Goal: Communication & Community: Answer question/provide support

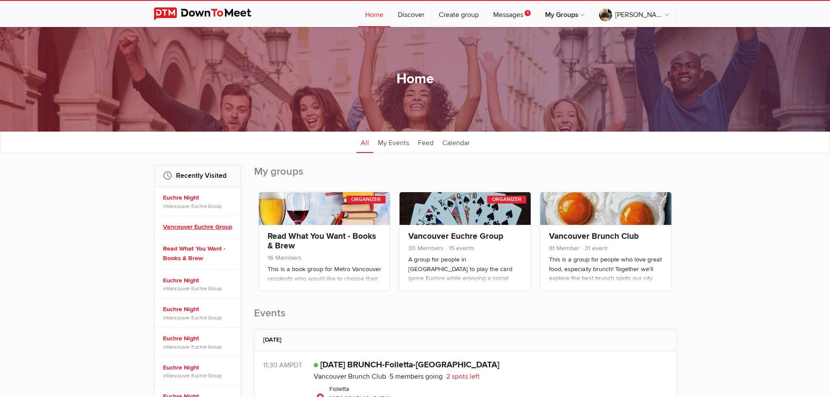
click at [203, 227] on link "Vancouver Euchre Group" at bounding box center [198, 227] width 71 height 10
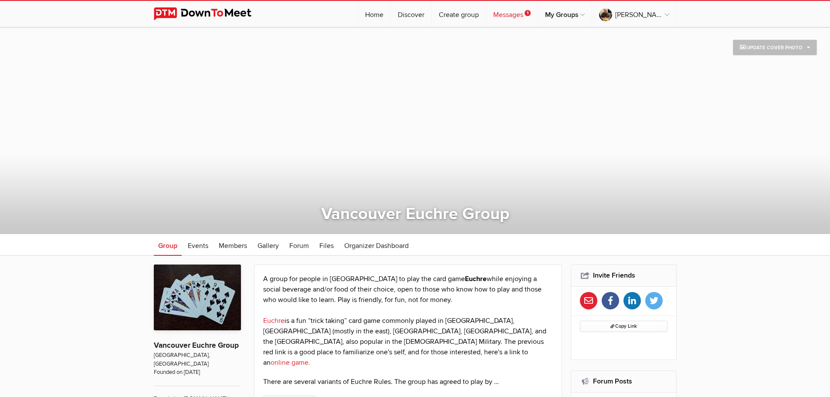
click at [517, 14] on link "Messages 1" at bounding box center [511, 14] width 51 height 26
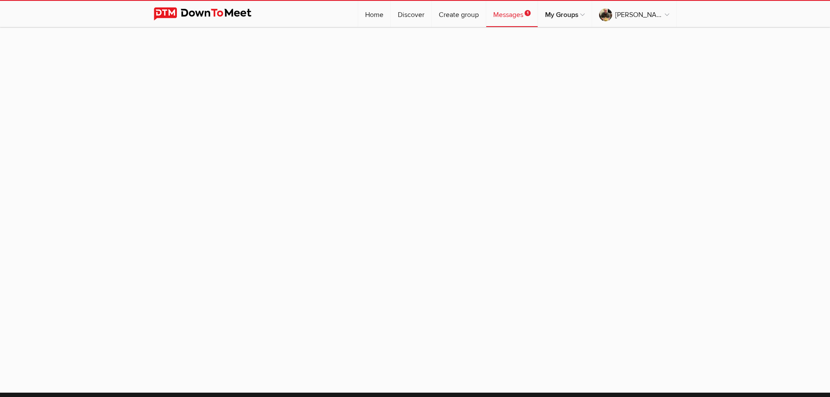
scroll to position [9, 0]
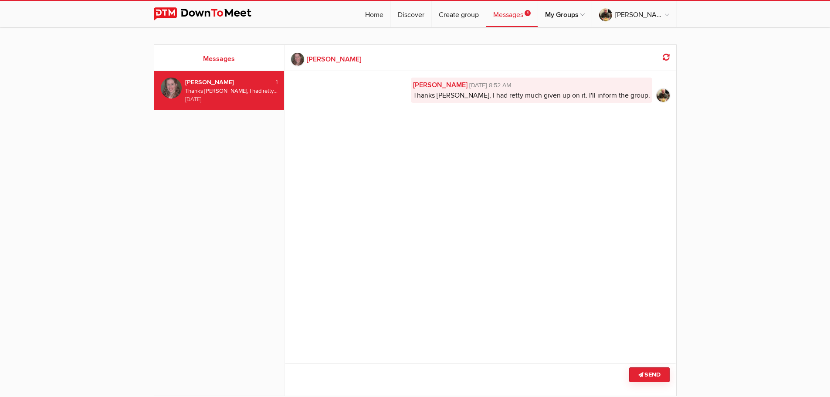
drag, startPoint x: 238, startPoint y: 89, endPoint x: 738, endPoint y: 129, distance: 501.1
click at [738, 129] on sp-group-messages "Messages 1 [PERSON_NAME] Thanks [PERSON_NAME], I had retty much given up on it.…" at bounding box center [415, 229] width 830 height 387
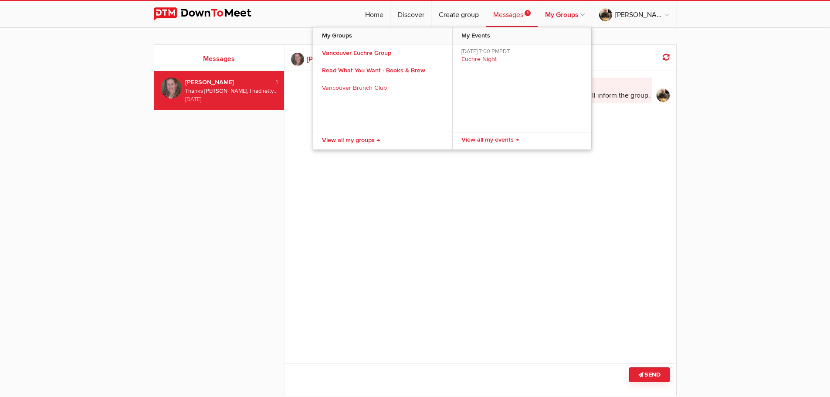
click at [576, 17] on link "My Groups" at bounding box center [565, 14] width 54 height 26
click at [807, 107] on sp-group-messages "Messages 1 [PERSON_NAME] Thanks [PERSON_NAME], I had retty much given up on it.…" at bounding box center [415, 229] width 830 height 387
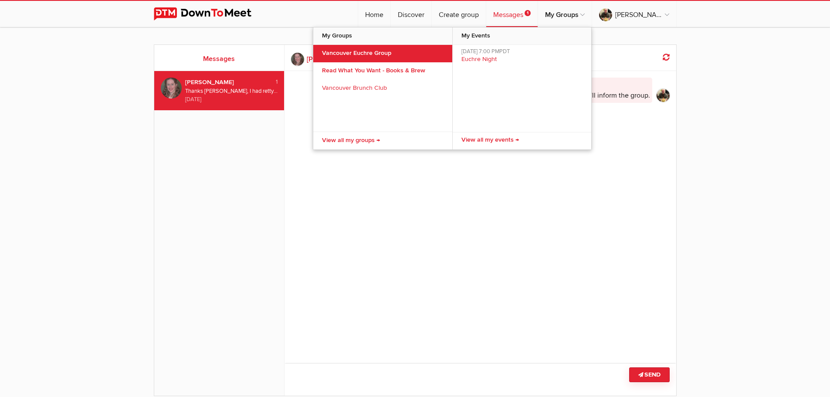
click at [350, 51] on link "Vancouver Euchre Group" at bounding box center [382, 53] width 139 height 17
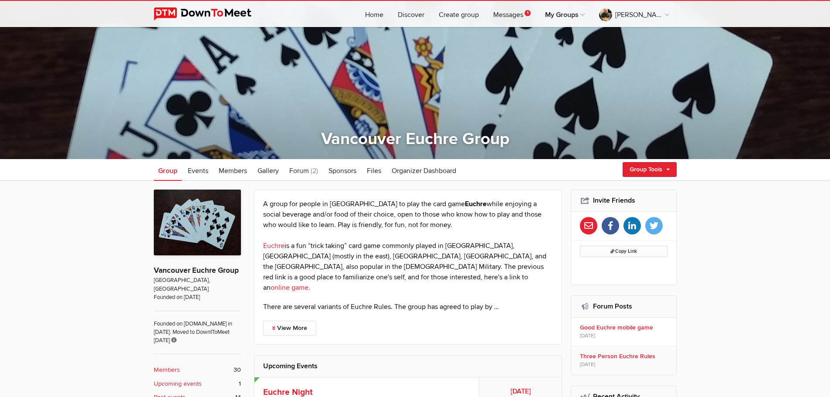
scroll to position [75, 0]
click at [194, 172] on span "Events" at bounding box center [198, 171] width 20 height 9
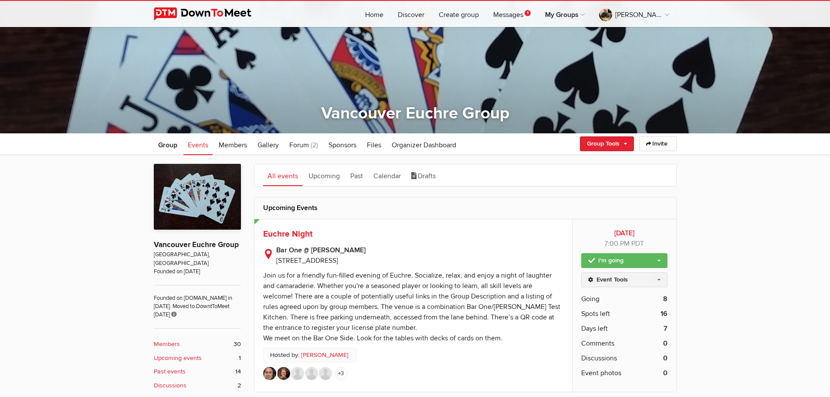
click at [654, 277] on link "Event Tools" at bounding box center [624, 279] width 86 height 15
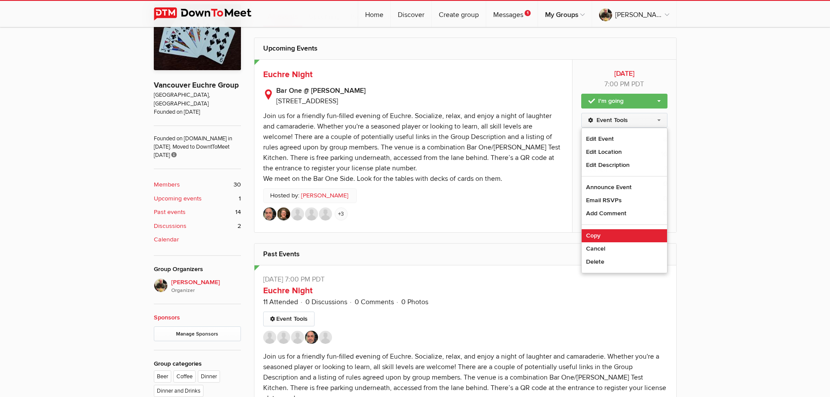
scroll to position [261, 0]
click at [597, 234] on link "Copy" at bounding box center [624, 235] width 85 height 13
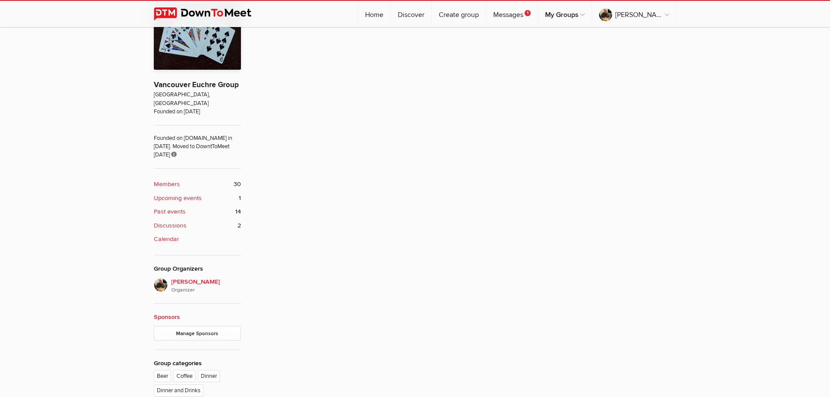
type input "Euchre Night"
radio input "true"
radio input "false"
radio input "true"
type input "24"
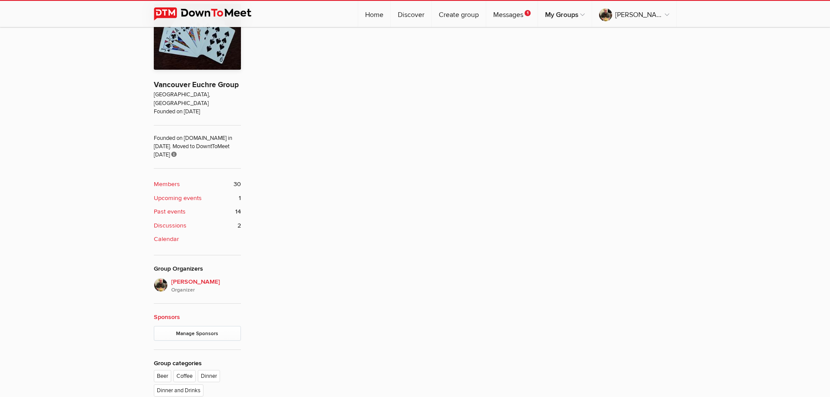
select select "7:00:00"
select select "[GEOGRAPHIC_DATA]"
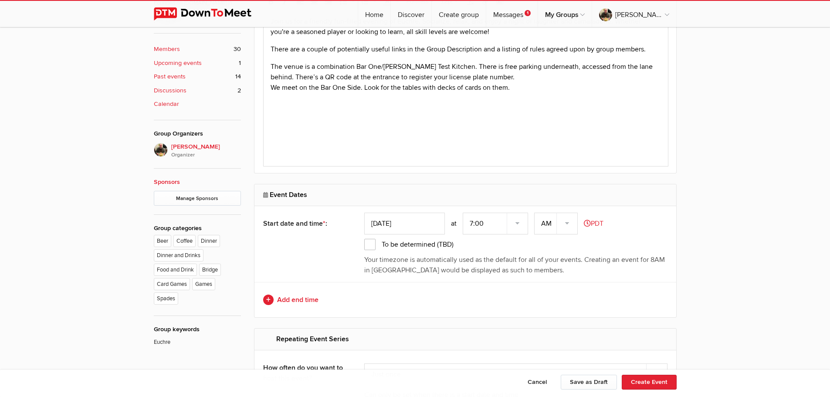
scroll to position [397, 0]
click at [569, 222] on select "AM PM" at bounding box center [556, 223] width 44 height 22
select select "PM"
click at [535, 212] on select "AM PM" at bounding box center [556, 223] width 44 height 22
click at [428, 218] on input "[DATE]" at bounding box center [404, 223] width 81 height 22
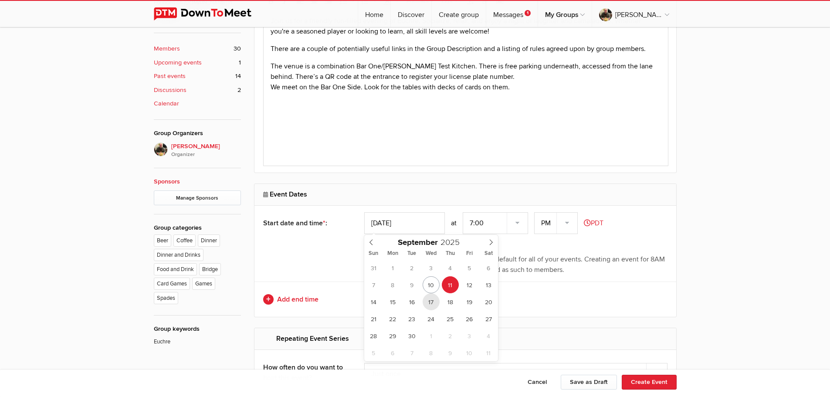
type input "[DATE]"
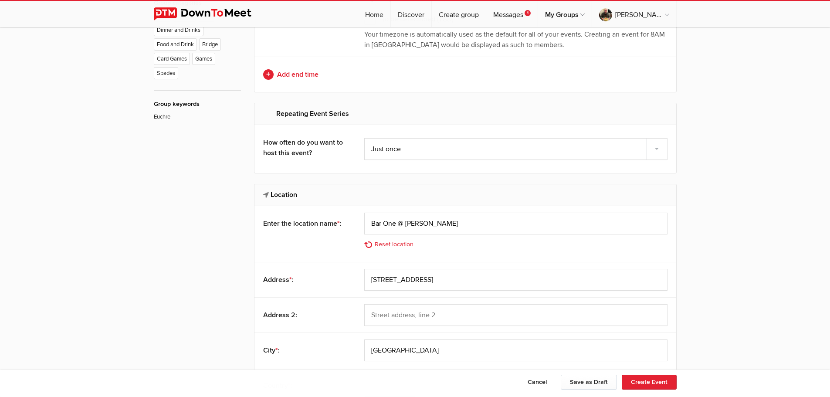
scroll to position [623, 0]
click at [435, 145] on select "Just once Every day Every other day Every 10th day Every week Every 2 weeks Eve…" at bounding box center [515, 148] width 303 height 22
select select "twoweeks"
click at [364, 137] on select "Just once Every day Every other day Every 10th day Every week Every 2 weeks Eve…" at bounding box center [515, 148] width 303 height 22
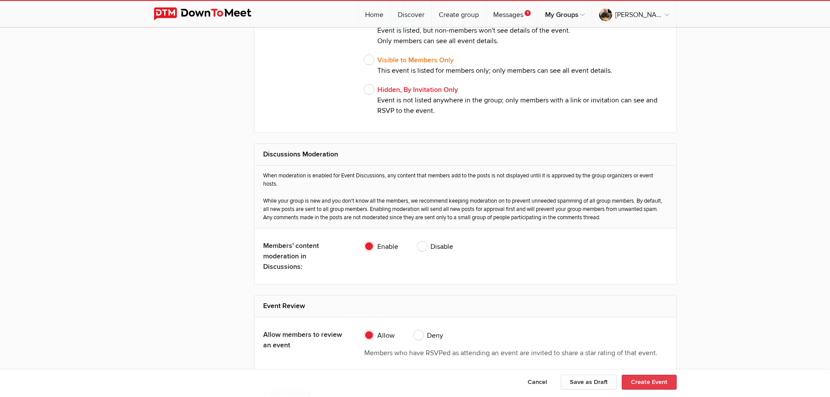
scroll to position [1649, 0]
click at [655, 384] on button "Create Event" at bounding box center [649, 382] width 55 height 15
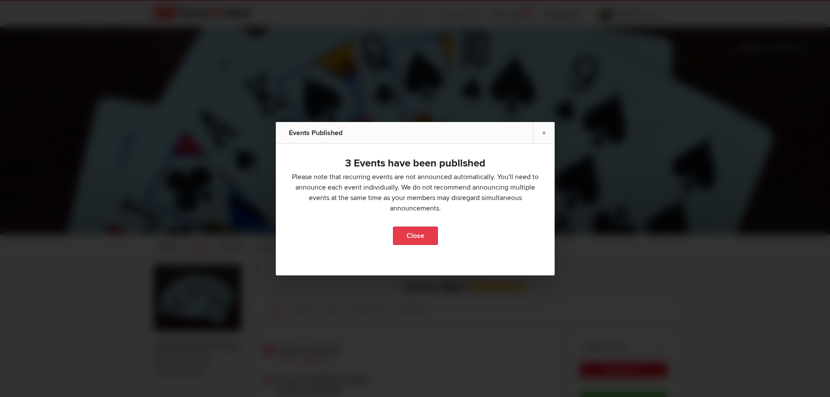
click at [411, 235] on link "Close" at bounding box center [415, 236] width 45 height 18
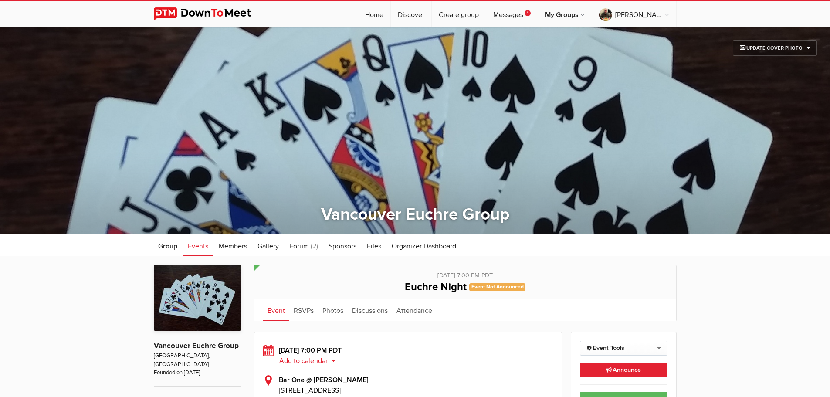
click at [203, 245] on span "Events" at bounding box center [198, 246] width 20 height 9
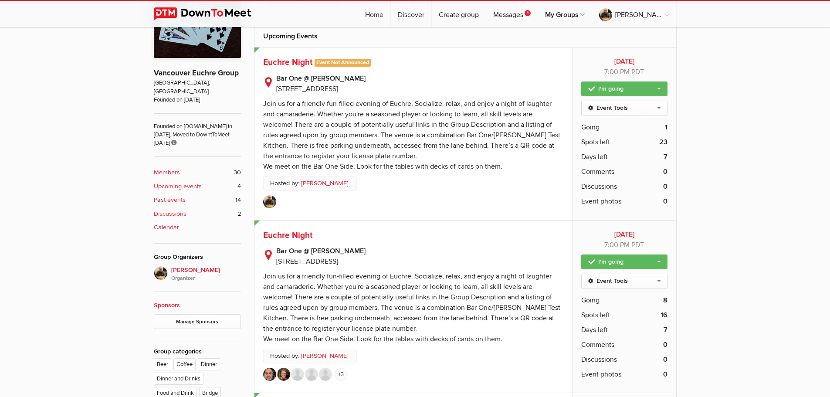
scroll to position [273, 0]
click at [663, 109] on link "Event Tools" at bounding box center [624, 107] width 86 height 15
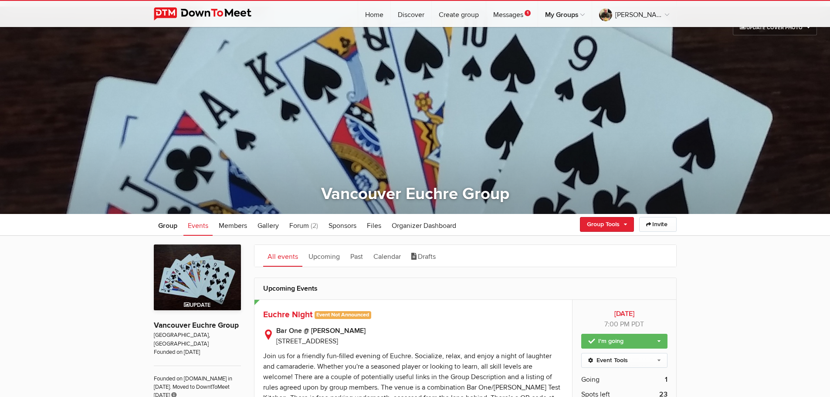
scroll to position [0, 0]
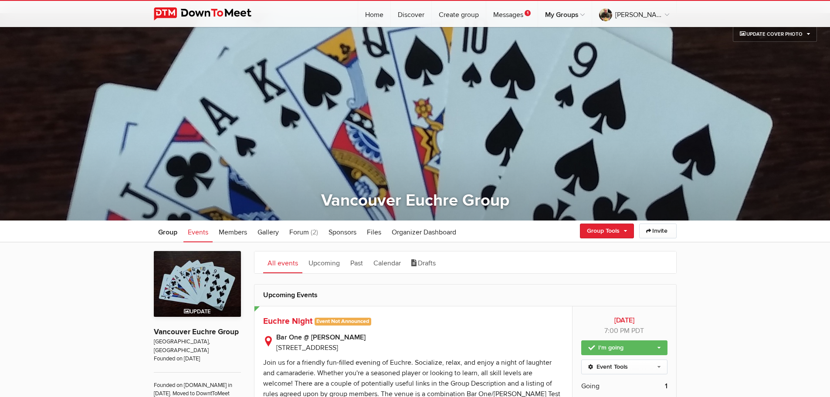
click at [195, 277] on img at bounding box center [197, 284] width 87 height 66
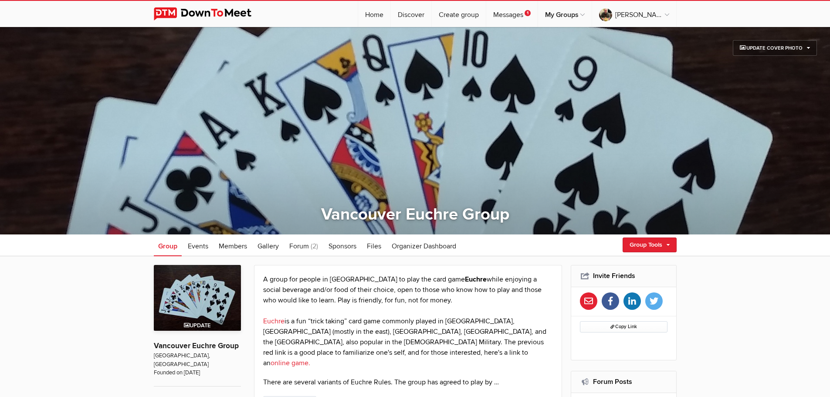
click at [196, 279] on img at bounding box center [197, 298] width 87 height 66
click at [208, 290] on img at bounding box center [197, 298] width 87 height 66
click at [200, 349] on p "Vancouver Euchre Group" at bounding box center [197, 342] width 87 height 20
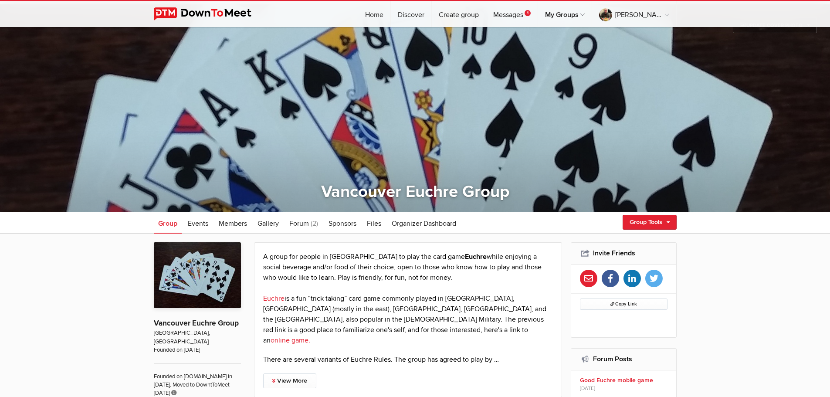
scroll to position [23, 0]
click at [196, 222] on span "Events" at bounding box center [198, 223] width 20 height 9
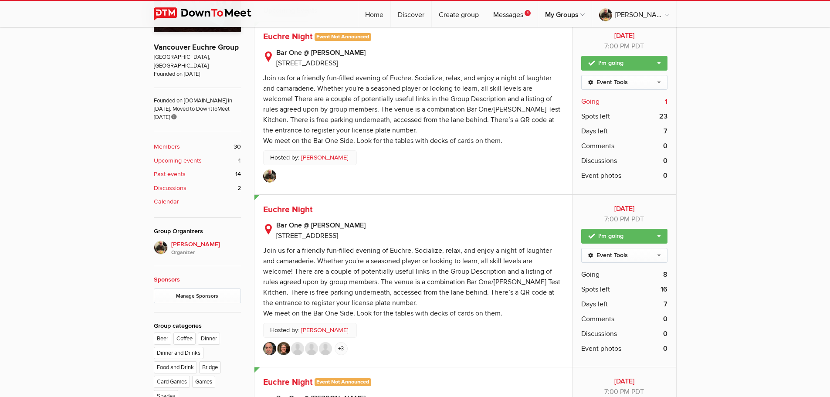
scroll to position [299, 0]
click at [661, 82] on link "Event Tools" at bounding box center [624, 81] width 86 height 15
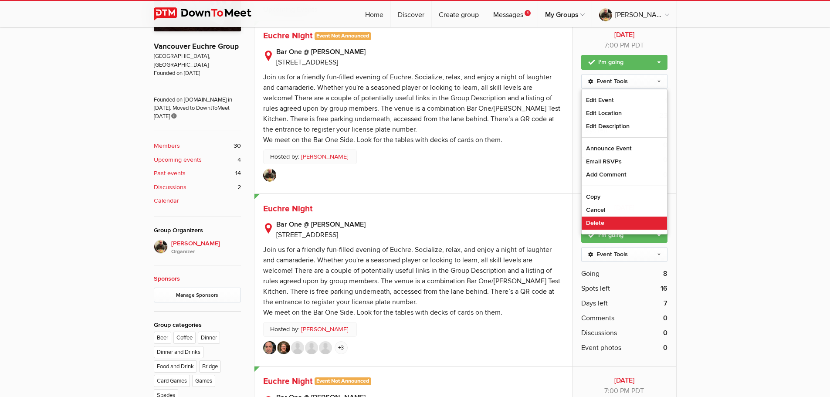
click at [604, 224] on link "Delete" at bounding box center [624, 223] width 85 height 13
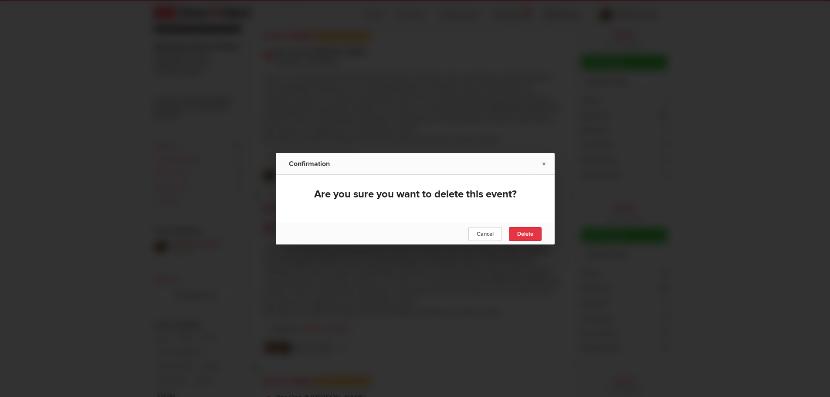
click at [528, 235] on span "Delete" at bounding box center [525, 234] width 16 height 7
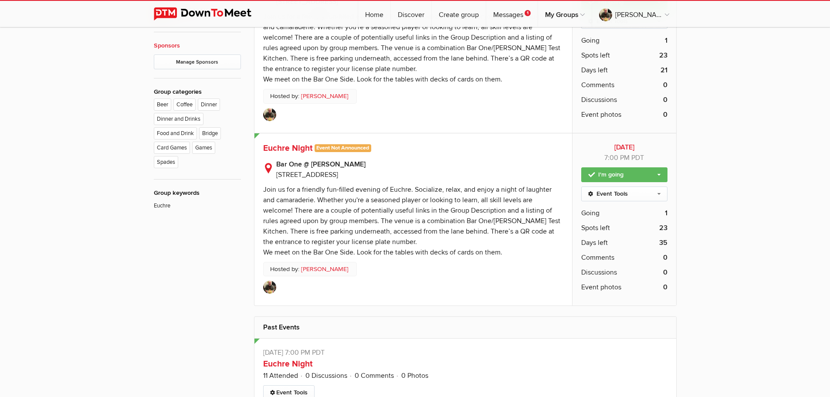
scroll to position [532, 0]
click at [663, 170] on link "I'm going" at bounding box center [624, 175] width 86 height 15
click at [657, 194] on link "Event Tools" at bounding box center [624, 194] width 86 height 15
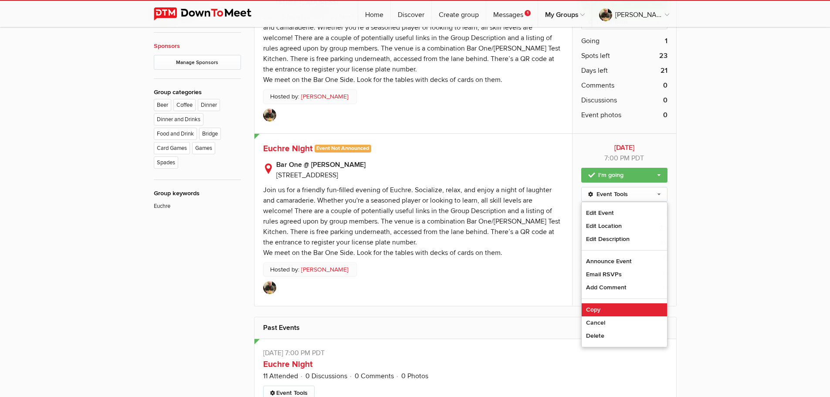
click at [610, 311] on link "Copy" at bounding box center [624, 309] width 85 height 13
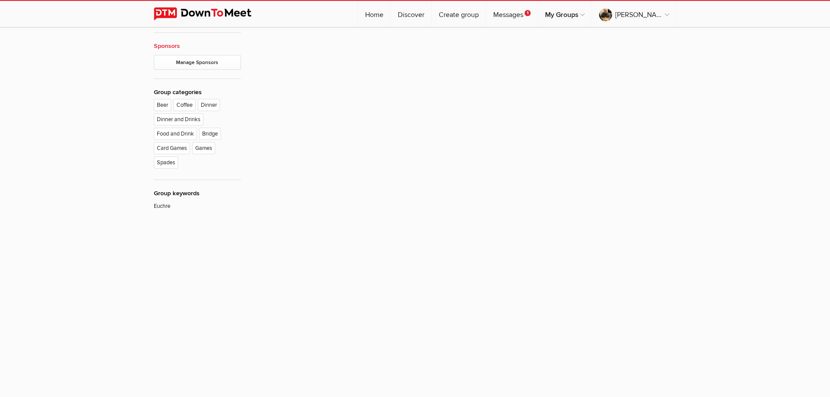
type input "Euchre Night"
radio input "true"
radio input "false"
radio input "true"
type input "24"
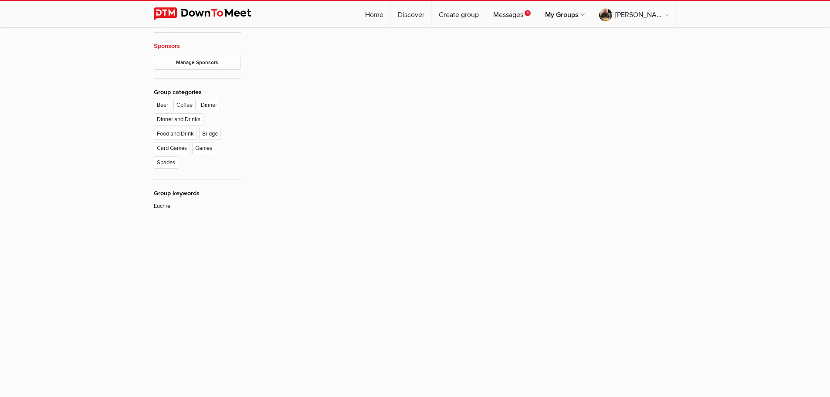
select select "7:00:00"
select select "[GEOGRAPHIC_DATA]"
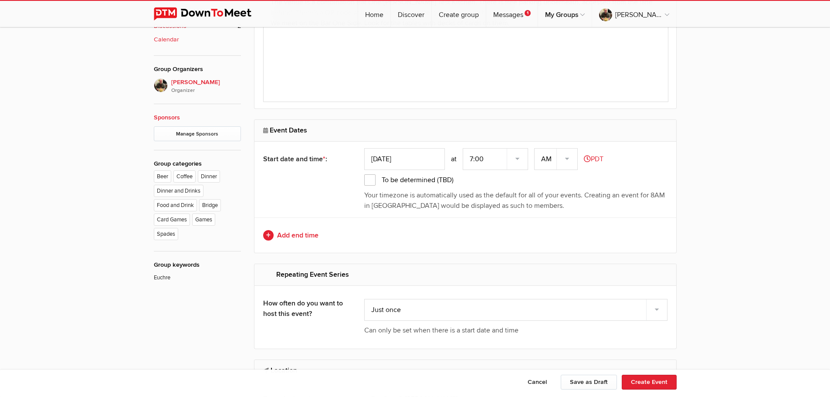
scroll to position [460, 0]
click at [421, 157] on input "[DATE]" at bounding box center [404, 160] width 81 height 22
click at [489, 177] on icon at bounding box center [491, 179] width 6 height 6
type input "[DATE]"
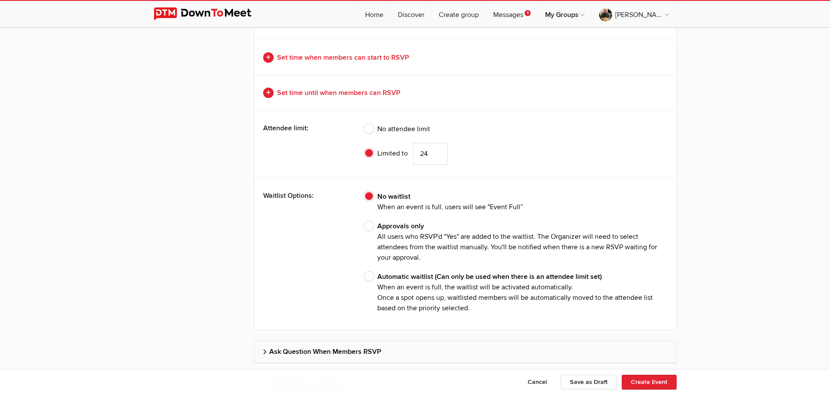
scroll to position [2034, 0]
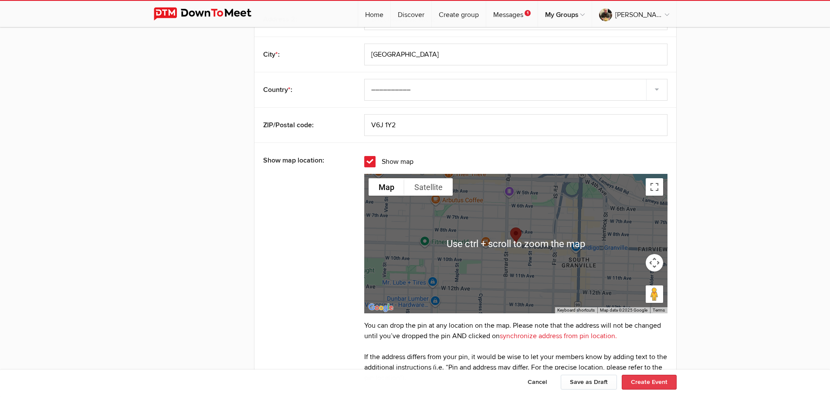
click at [649, 382] on button "Create Event" at bounding box center [649, 382] width 55 height 15
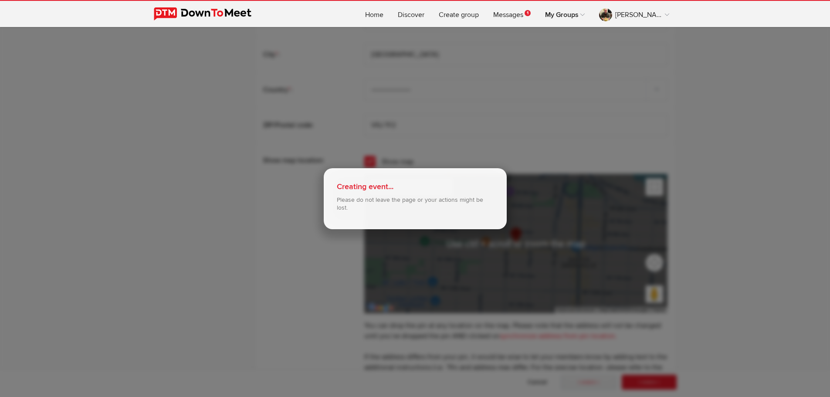
scroll to position [917, 0]
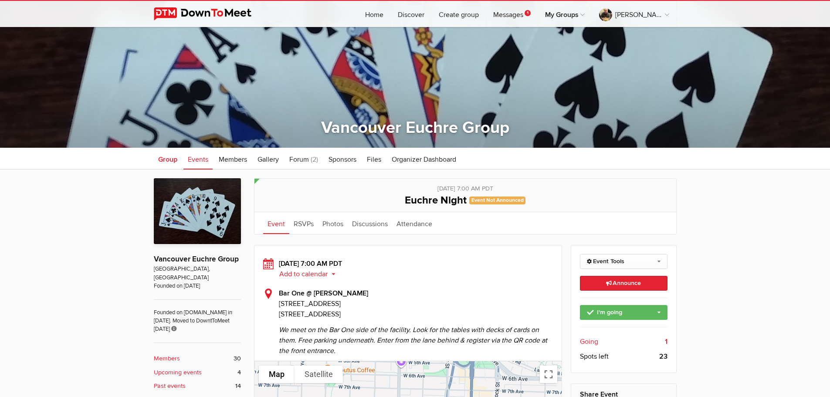
scroll to position [86, 0]
click at [170, 160] on span "Group" at bounding box center [167, 160] width 19 height 9
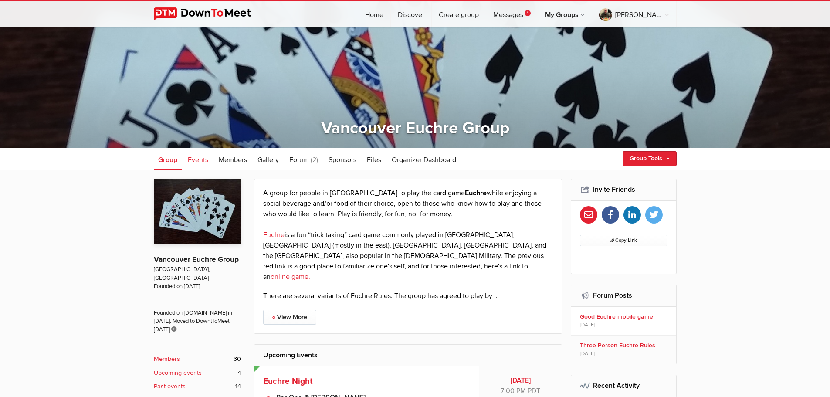
click at [199, 155] on link "Events" at bounding box center [198, 159] width 29 height 22
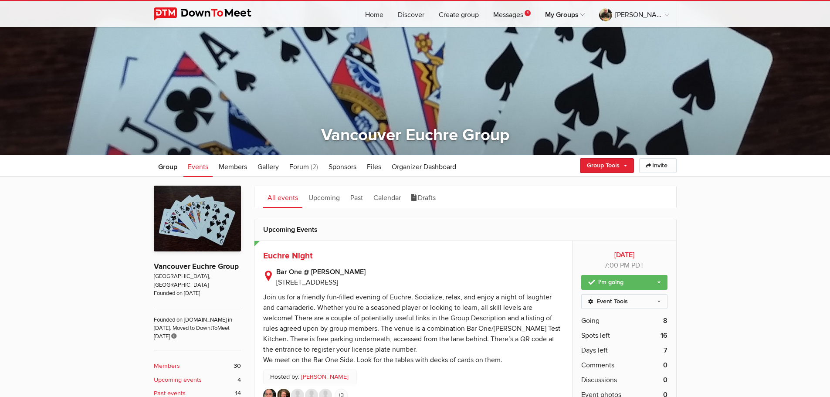
scroll to position [79, 0]
click at [661, 305] on link "Event Tools" at bounding box center [624, 302] width 86 height 15
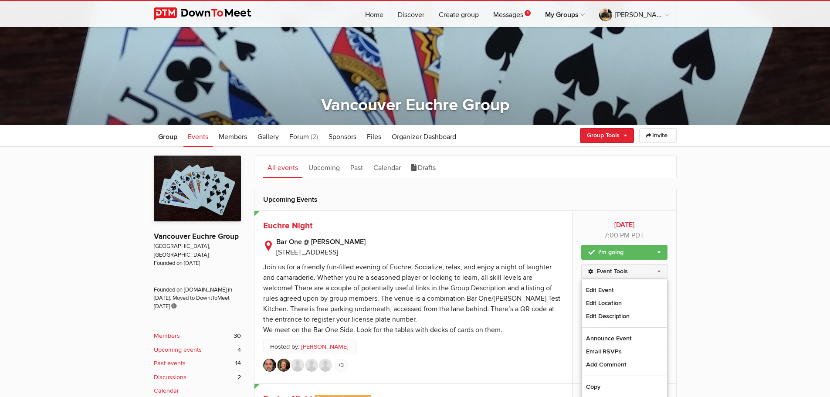
scroll to position [110, 0]
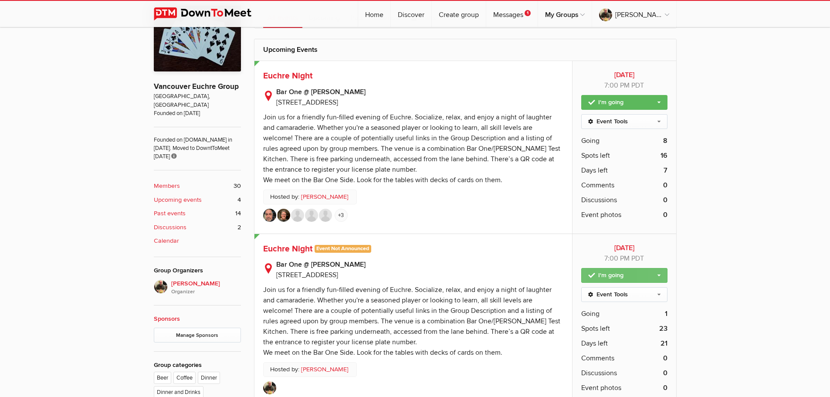
scroll to position [260, 0]
click at [662, 295] on link "Event Tools" at bounding box center [624, 294] width 86 height 15
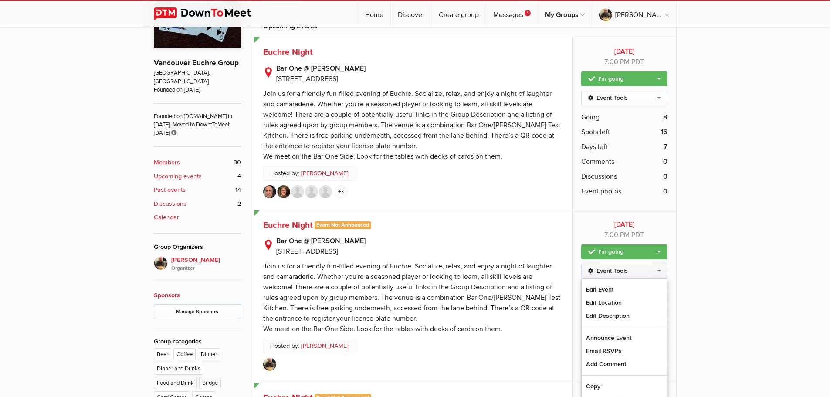
scroll to position [283, 0]
click at [611, 335] on link "Announce Event" at bounding box center [624, 337] width 85 height 13
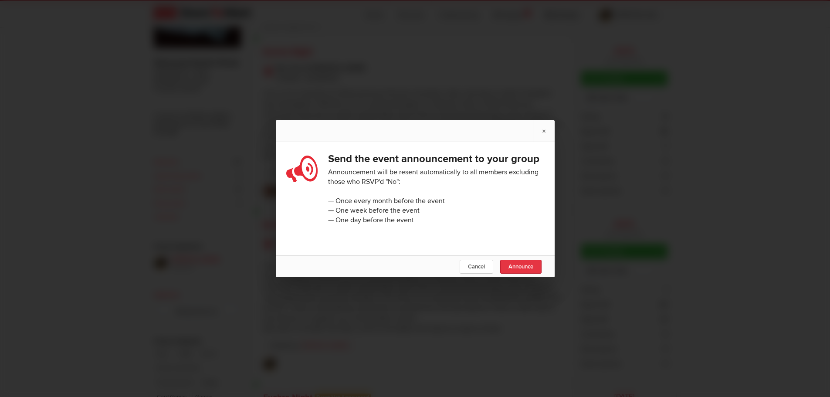
click at [519, 270] on span "Announce" at bounding box center [521, 266] width 25 height 7
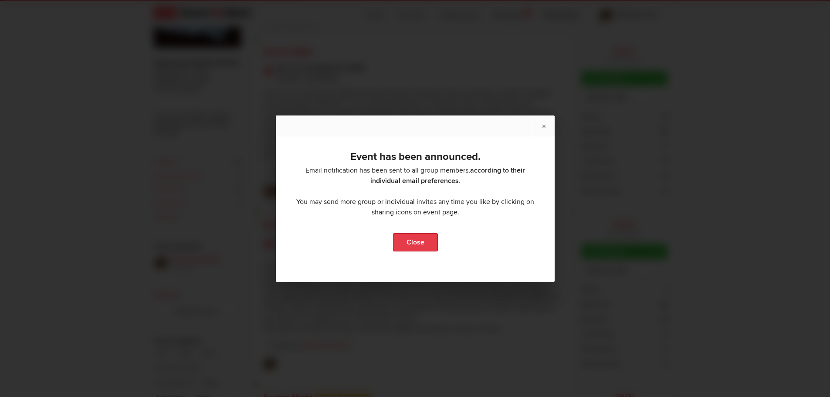
click at [427, 245] on link "Close" at bounding box center [415, 242] width 45 height 18
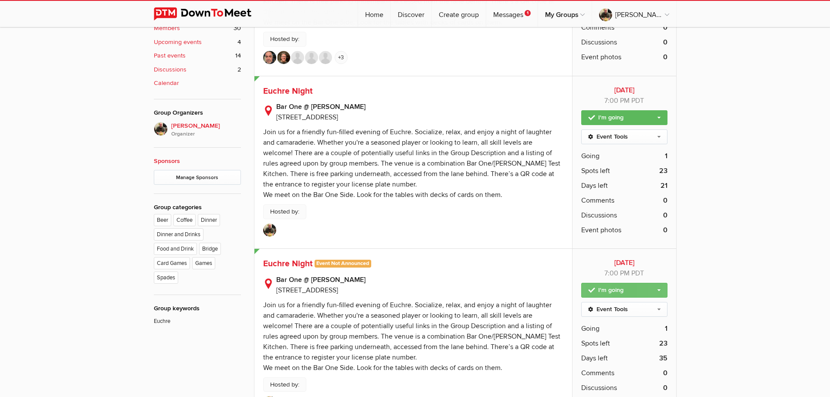
scroll to position [418, 0]
click at [664, 309] on link "Event Tools" at bounding box center [624, 309] width 86 height 15
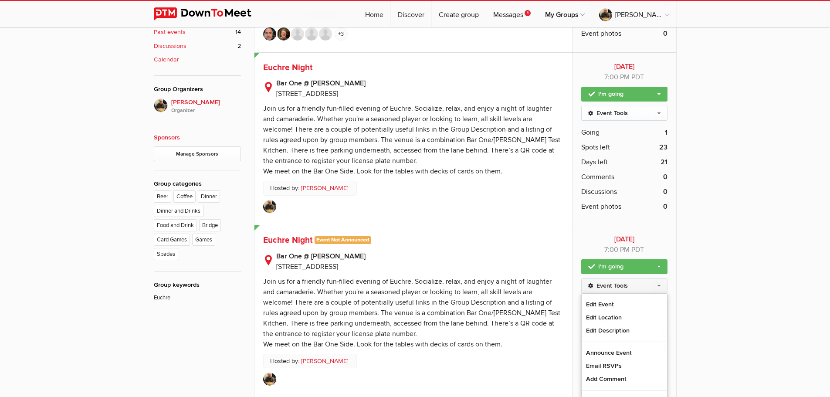
scroll to position [446, 0]
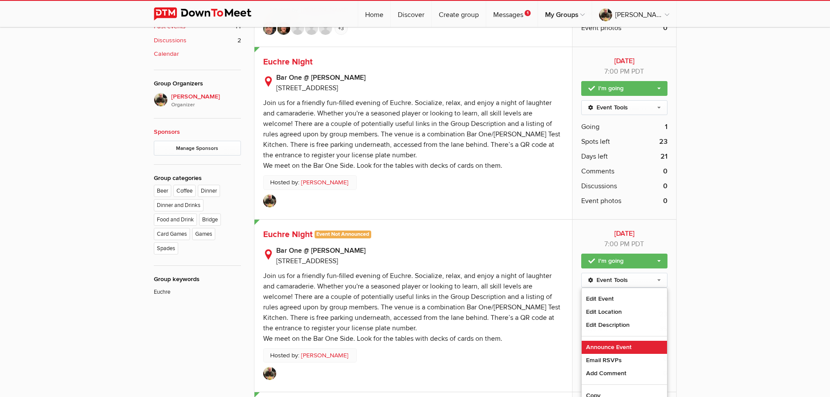
click at [630, 351] on link "Announce Event" at bounding box center [624, 347] width 85 height 13
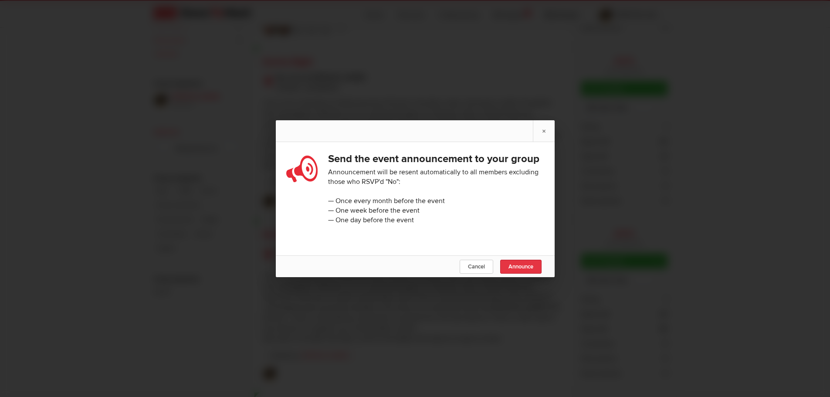
click at [528, 270] on span "Announce" at bounding box center [521, 266] width 25 height 7
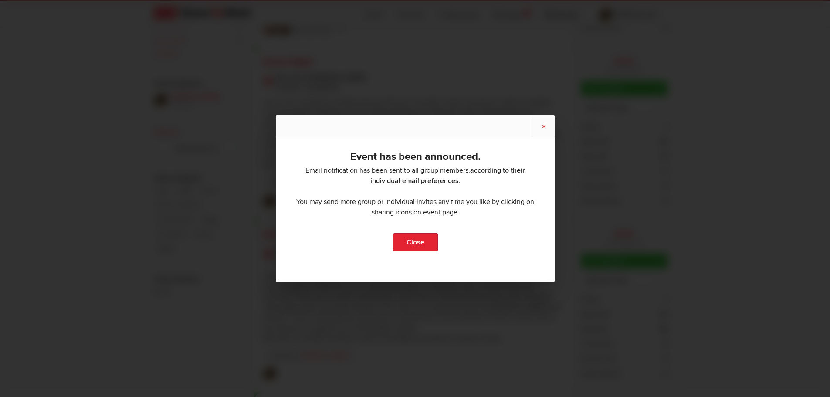
scroll to position [446, 0]
click at [409, 241] on link "Close" at bounding box center [415, 242] width 45 height 18
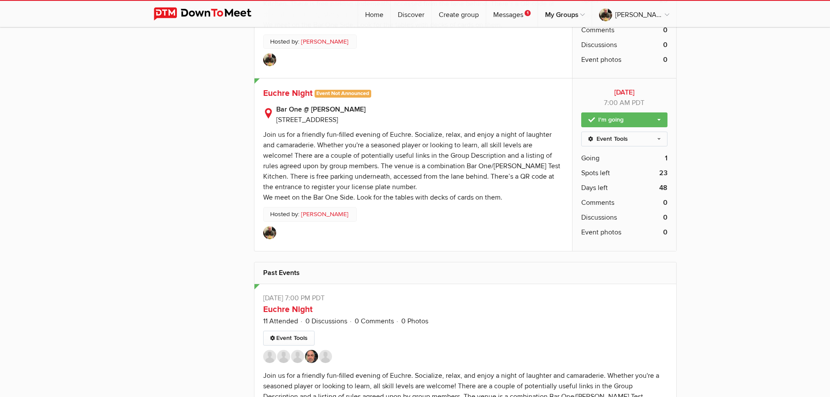
scroll to position [760, 0]
click at [663, 139] on link "Event Tools" at bounding box center [624, 139] width 86 height 15
click at [617, 202] on link "Announce Event" at bounding box center [624, 206] width 85 height 13
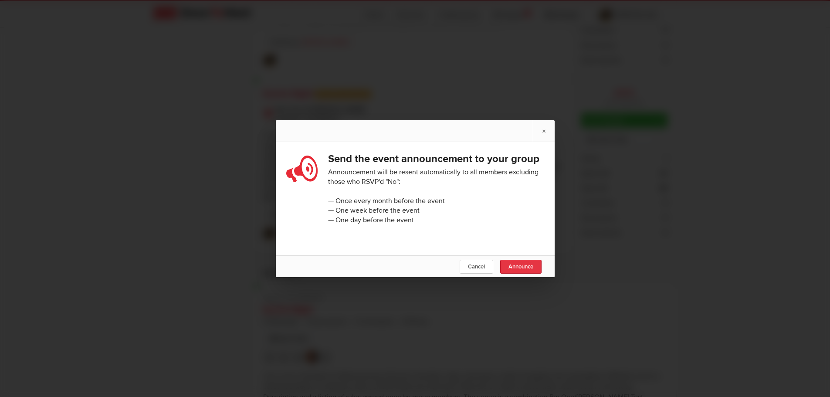
click at [520, 269] on link "Announce" at bounding box center [520, 267] width 41 height 14
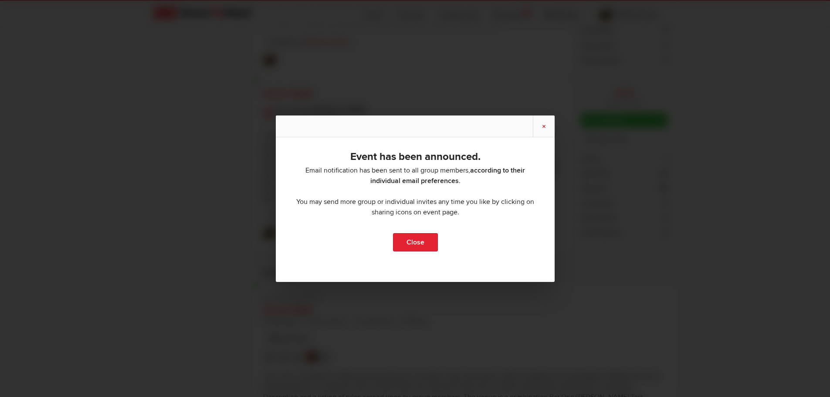
click at [540, 127] on link "×" at bounding box center [544, 126] width 22 height 21
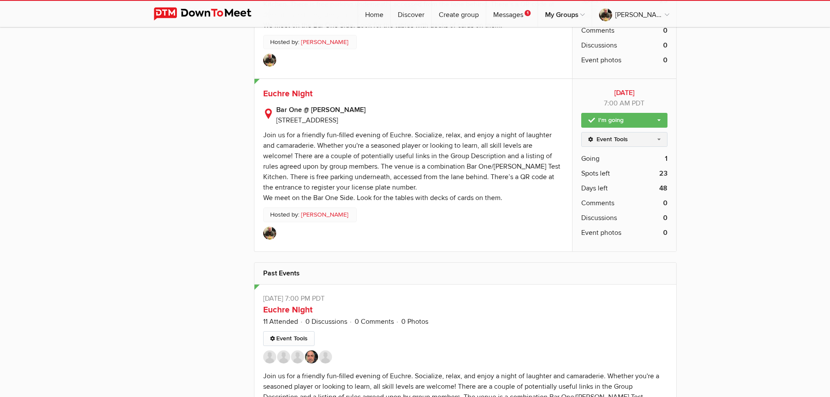
click at [658, 141] on link "Event Tools" at bounding box center [624, 139] width 86 height 15
click at [370, 10] on link "Home" at bounding box center [374, 14] width 32 height 26
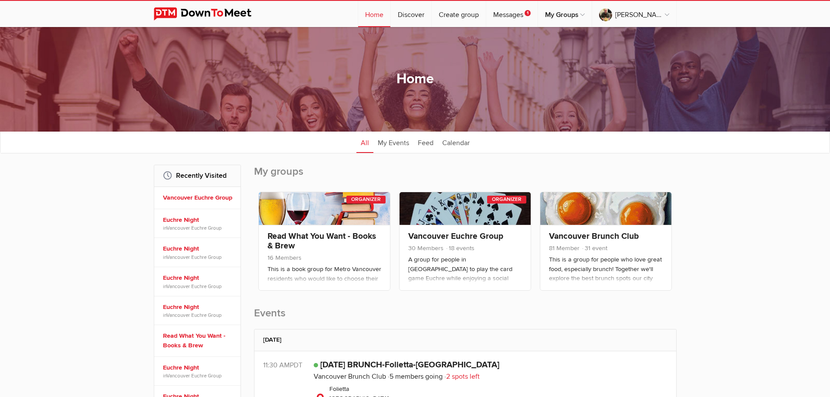
click at [276, 173] on h2 "My groups" at bounding box center [465, 176] width 423 height 23
click at [366, 13] on link "Home" at bounding box center [374, 14] width 32 height 26
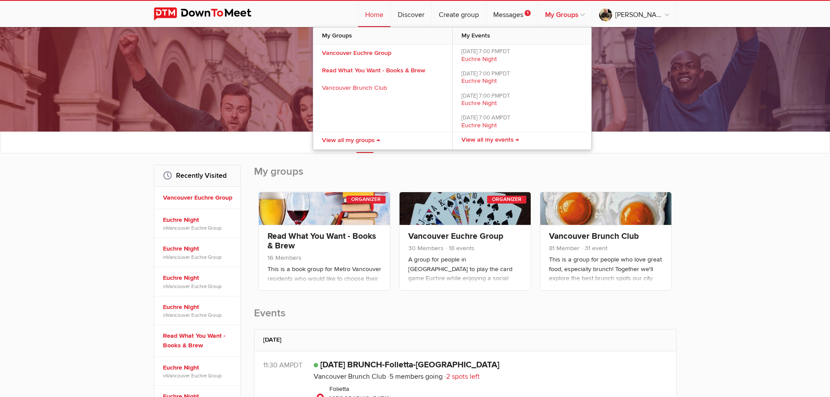
click at [578, 13] on link "My Groups" at bounding box center [565, 14] width 54 height 26
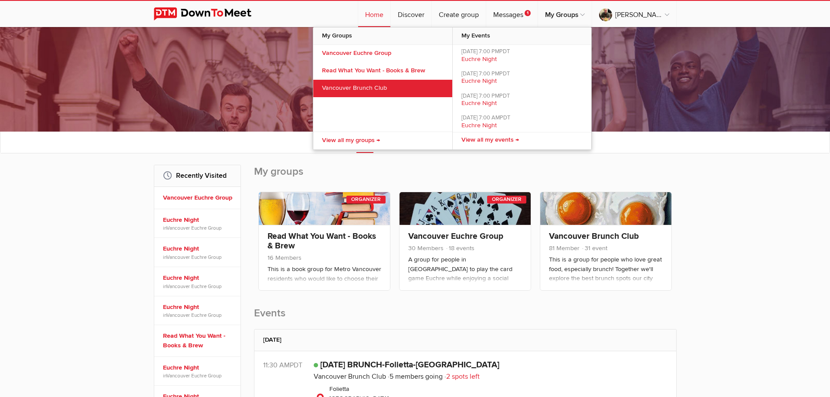
click at [354, 87] on link "Vancouver Brunch Club" at bounding box center [382, 88] width 139 height 17
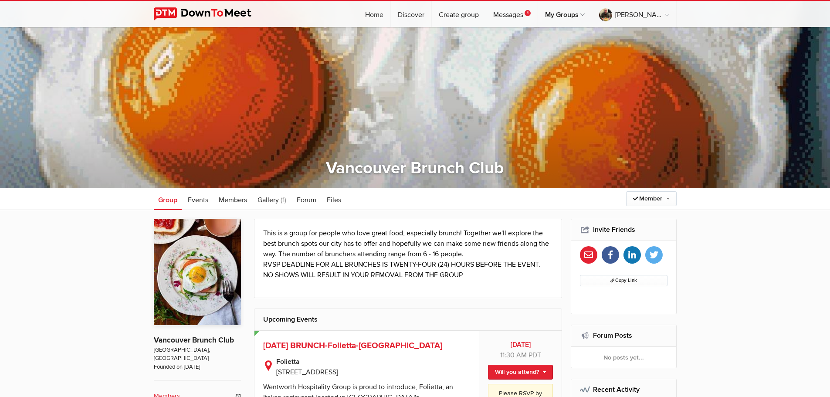
scroll to position [47, 0]
click at [666, 192] on link "Member" at bounding box center [651, 198] width 51 height 15
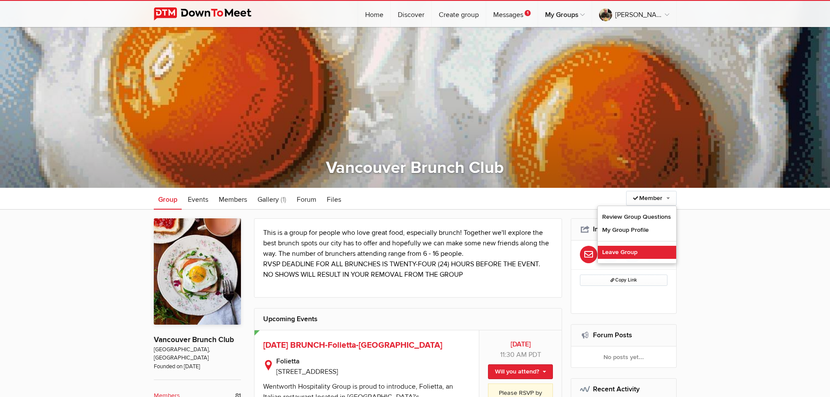
click at [632, 257] on link "Leave Group" at bounding box center [637, 252] width 78 height 13
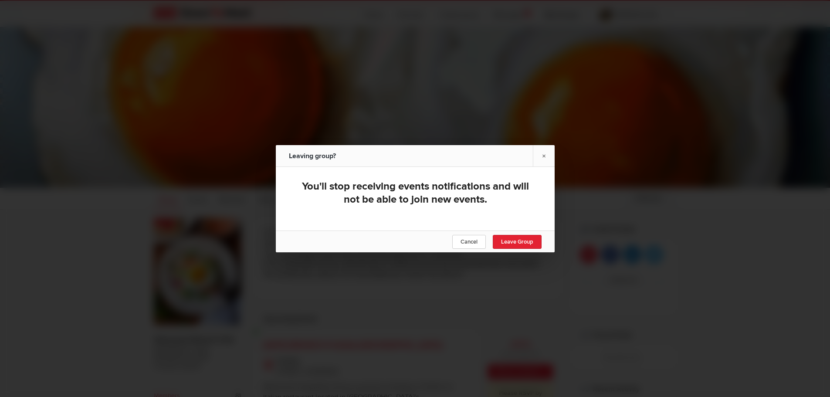
scroll to position [47, 0]
click at [519, 244] on span "Leave Group" at bounding box center [517, 241] width 32 height 7
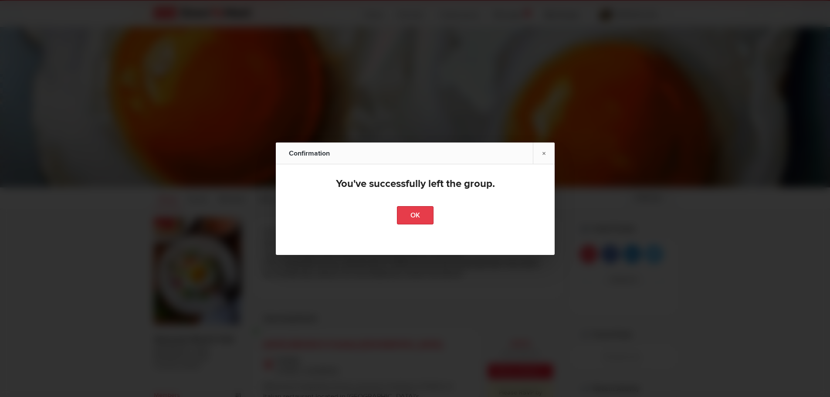
click at [416, 218] on link "OK" at bounding box center [415, 215] width 37 height 18
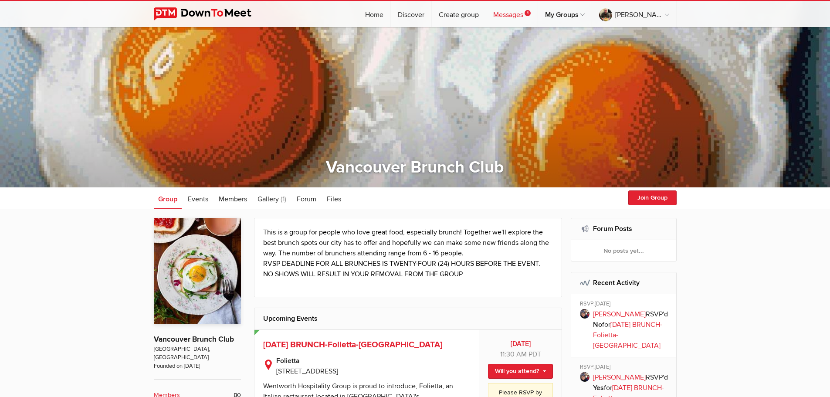
click at [515, 11] on link "Messages 1" at bounding box center [511, 14] width 51 height 26
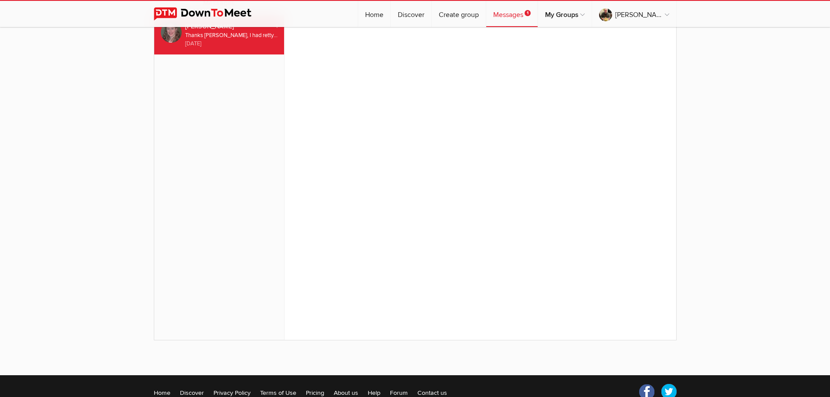
scroll to position [56, 0]
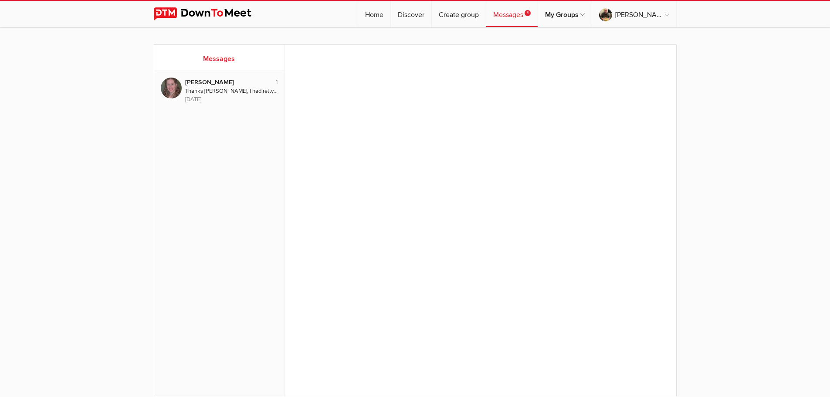
scroll to position [0, 0]
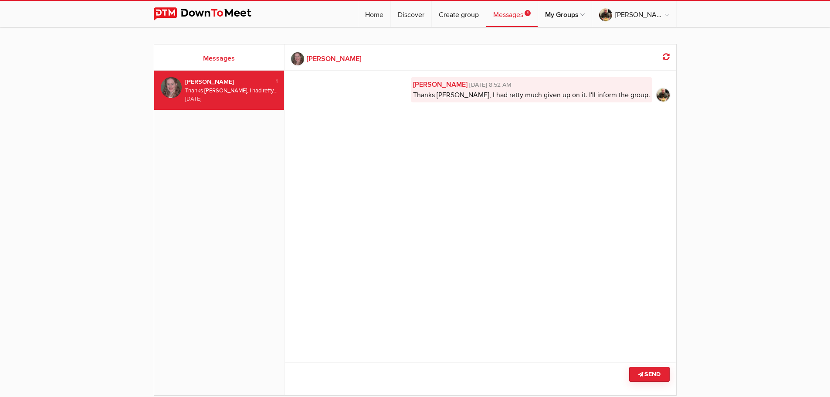
drag, startPoint x: 512, startPoint y: 13, endPoint x: 781, endPoint y: 87, distance: 279.1
click at [781, 87] on sp-group-messages "Messages 1 [PERSON_NAME] Thanks [PERSON_NAME], I had retty much given up on it.…" at bounding box center [415, 228] width 830 height 387
click at [663, 56] on icon at bounding box center [666, 56] width 7 height 7
drag, startPoint x: 242, startPoint y: 92, endPoint x: 204, endPoint y: 153, distance: 71.3
click at [204, 153] on div "1 [PERSON_NAME] Thanks [PERSON_NAME], I had retty much given up on it. I'll inf…" at bounding box center [219, 233] width 130 height 325
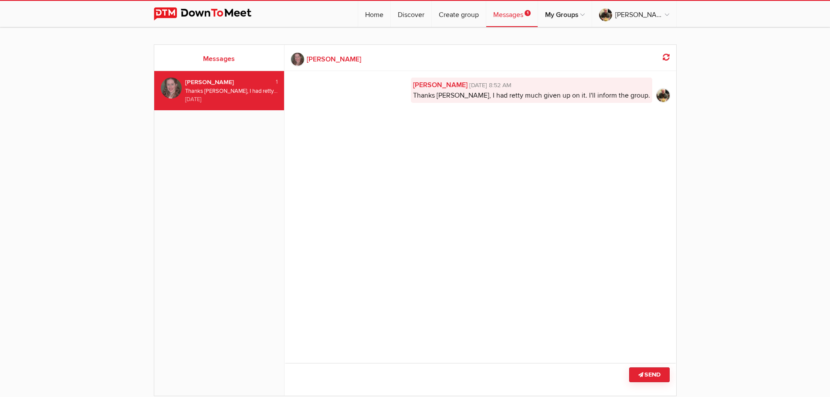
drag, startPoint x: 588, startPoint y: 85, endPoint x: 338, endPoint y: 109, distance: 250.9
click at [338, 109] on div "[PERSON_NAME] [DATE] 8:52 AM Thanks [PERSON_NAME], I had retty much given up on…" at bounding box center [481, 92] width 392 height 43
click at [254, 93] on div "Thanks [PERSON_NAME], I had retty much given up on it. I'll inform the group." at bounding box center [231, 91] width 93 height 8
click at [225, 59] on h2 "Messages" at bounding box center [219, 59] width 117 height 10
drag, startPoint x: 666, startPoint y: 57, endPoint x: 766, endPoint y: 180, distance: 159.0
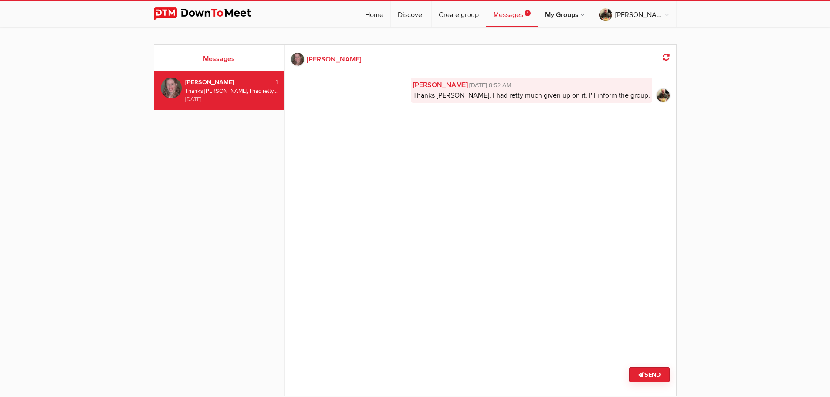
click at [766, 180] on sp-group-messages "Messages 1 [PERSON_NAME] Thanks [PERSON_NAME], I had retty much given up on it.…" at bounding box center [415, 229] width 830 height 387
click at [173, 85] on img at bounding box center [171, 88] width 21 height 21
drag, startPoint x: 304, startPoint y: 59, endPoint x: 440, endPoint y: 140, distance: 157.7
click at [440, 139] on div "[PERSON_NAME] [DATE] 8:52 AM Thanks [PERSON_NAME], I had retty much given up on…" at bounding box center [481, 211] width 392 height 281
click at [523, 17] on link "Messages 1" at bounding box center [511, 14] width 51 height 26
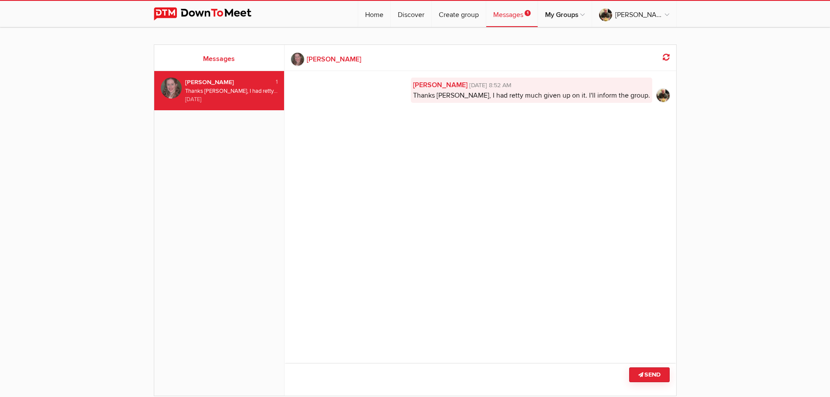
drag, startPoint x: 216, startPoint y: 58, endPoint x: 397, endPoint y: 49, distance: 181.5
click at [397, 49] on div "← [PERSON_NAME] Last seen few decades ago" at bounding box center [481, 58] width 392 height 26
click at [374, 14] on link "Home" at bounding box center [374, 14] width 32 height 26
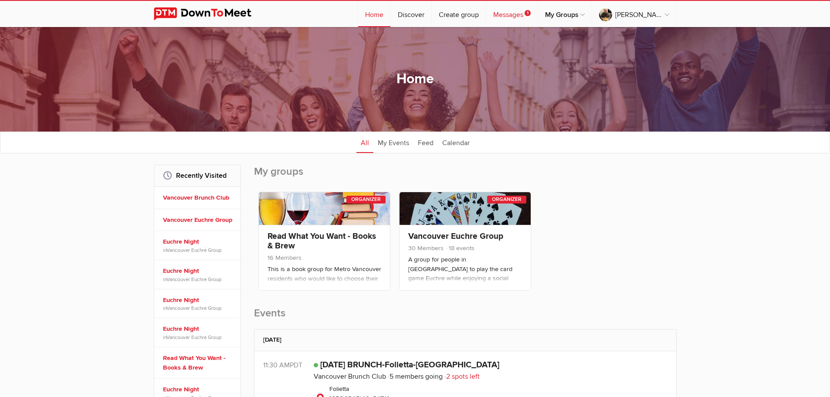
click at [504, 10] on link "Messages 1" at bounding box center [511, 14] width 51 height 26
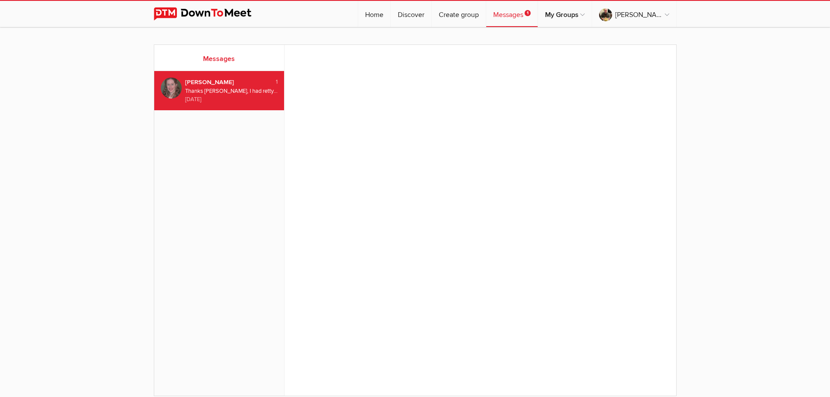
click at [530, 13] on span "1" at bounding box center [528, 13] width 6 height 6
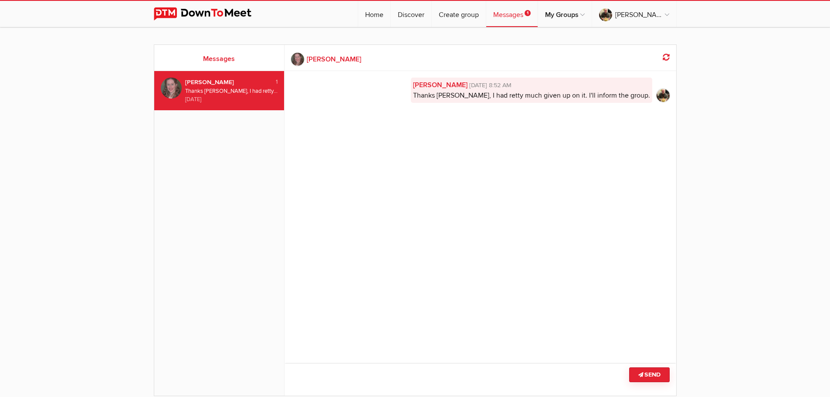
click at [276, 79] on div "1" at bounding box center [271, 82] width 13 height 8
click at [278, 82] on li "1 [PERSON_NAME] Thanks [PERSON_NAME], I had retty much given up on it. I'll inf…" at bounding box center [219, 90] width 130 height 39
click at [531, 12] on span "1" at bounding box center [528, 13] width 6 height 6
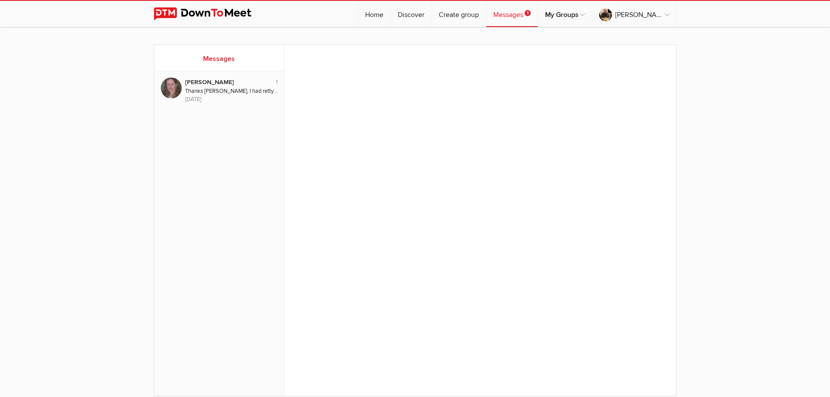
click at [531, 12] on span "1" at bounding box center [528, 13] width 6 height 6
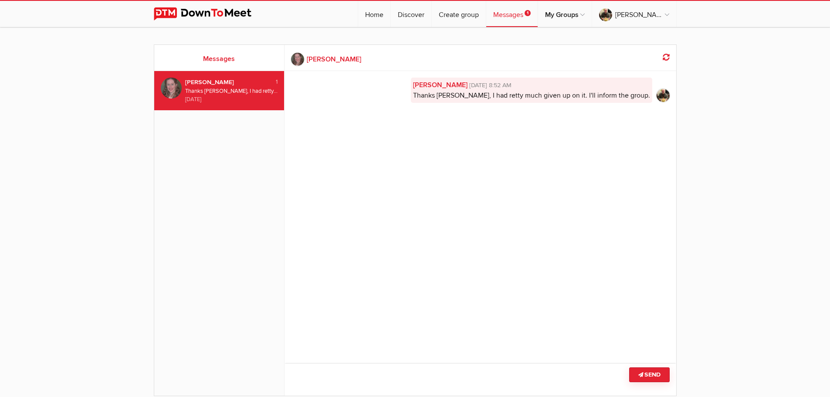
click at [531, 12] on span "1" at bounding box center [528, 13] width 6 height 6
click at [366, 18] on link "Home" at bounding box center [374, 14] width 32 height 26
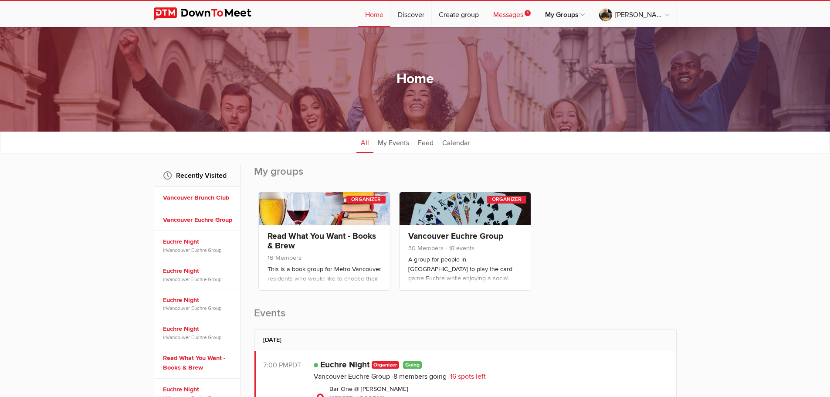
drag, startPoint x: 518, startPoint y: 10, endPoint x: 502, endPoint y: 26, distance: 22.2
click at [501, 31] on div "Home All categories Within 10 miles Within 25 miles Within 50 miles Within 100 …" at bounding box center [415, 79] width 830 height 105
click at [504, 17] on link "Messages 1" at bounding box center [511, 14] width 51 height 26
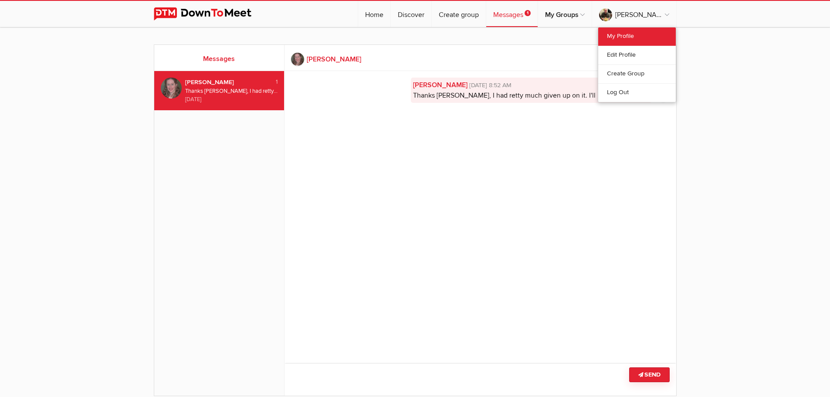
click at [630, 32] on link "My Profile" at bounding box center [637, 36] width 78 height 18
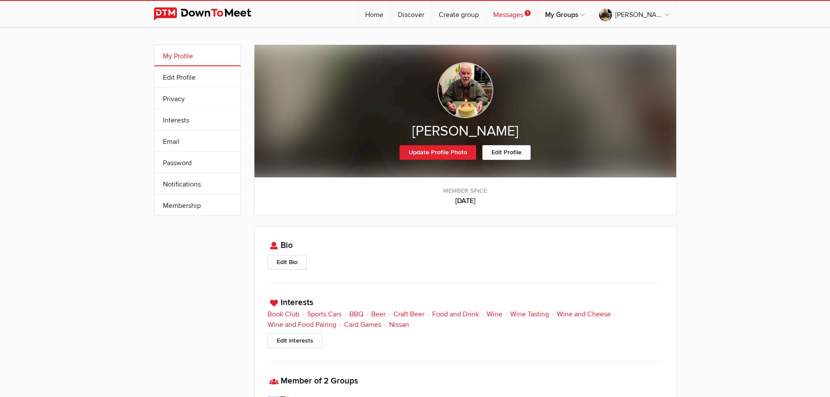
click at [520, 16] on link "Messages 1" at bounding box center [511, 14] width 51 height 26
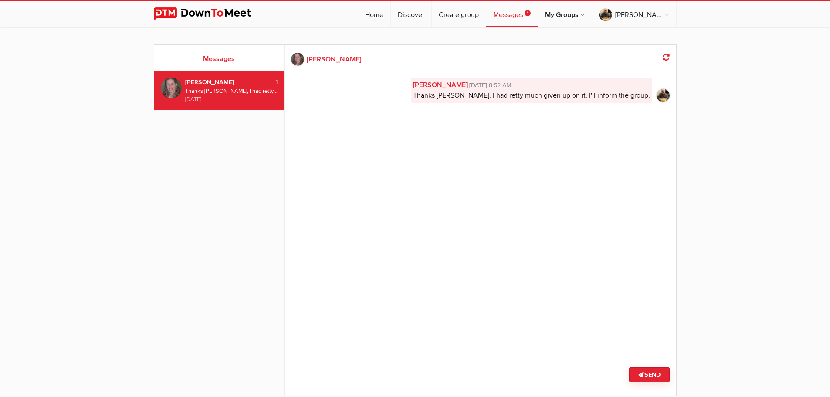
click at [197, 91] on div "Thanks [PERSON_NAME], I had retty much given up on it. I'll inform the group." at bounding box center [231, 91] width 93 height 8
click at [224, 61] on h2 "Messages" at bounding box center [219, 59] width 117 height 10
click at [377, 17] on link "Home" at bounding box center [374, 14] width 32 height 26
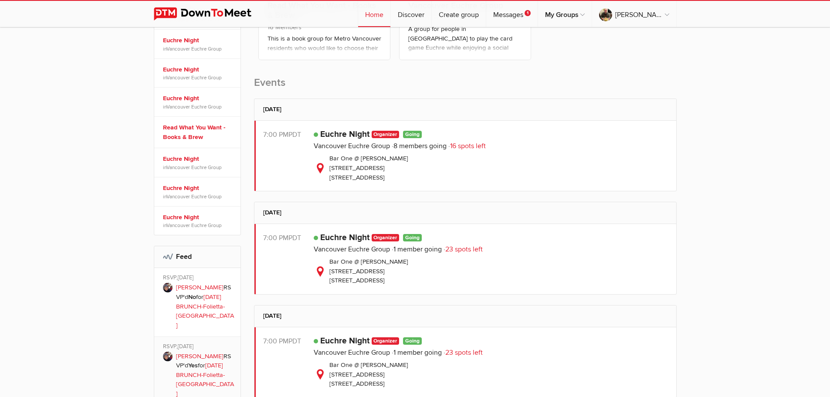
scroll to position [231, 0]
click at [511, 8] on link "Messages 1" at bounding box center [511, 14] width 51 height 26
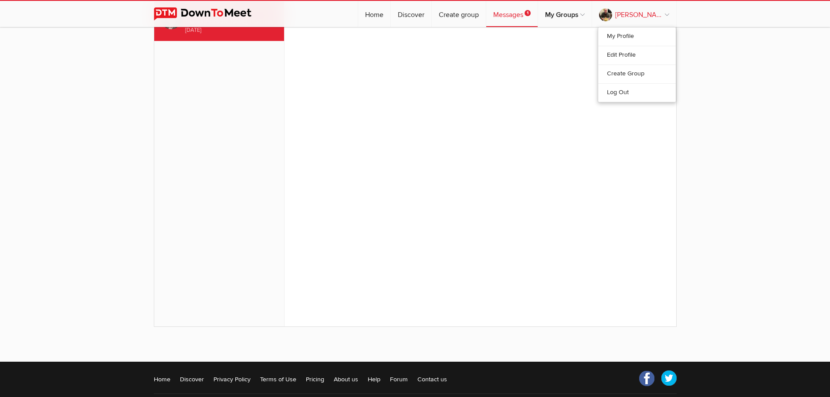
scroll to position [107, 0]
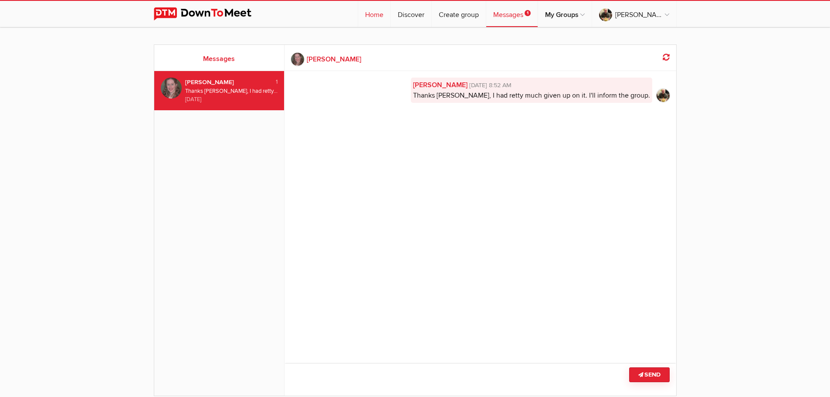
click at [382, 17] on link "Home" at bounding box center [374, 14] width 32 height 26
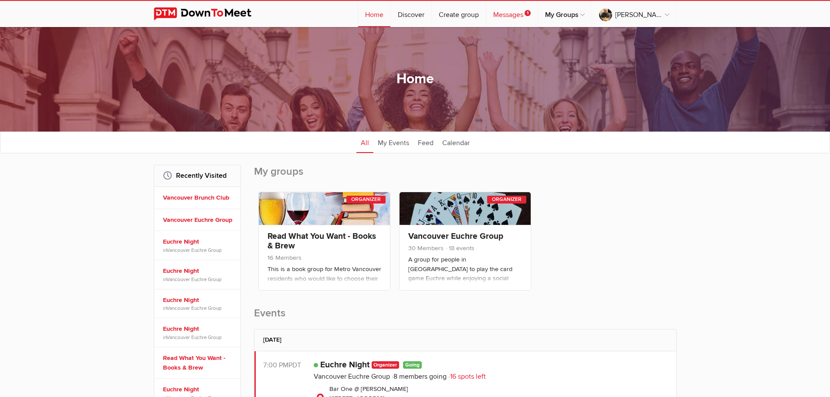
click at [531, 12] on span "1" at bounding box center [528, 13] width 6 height 6
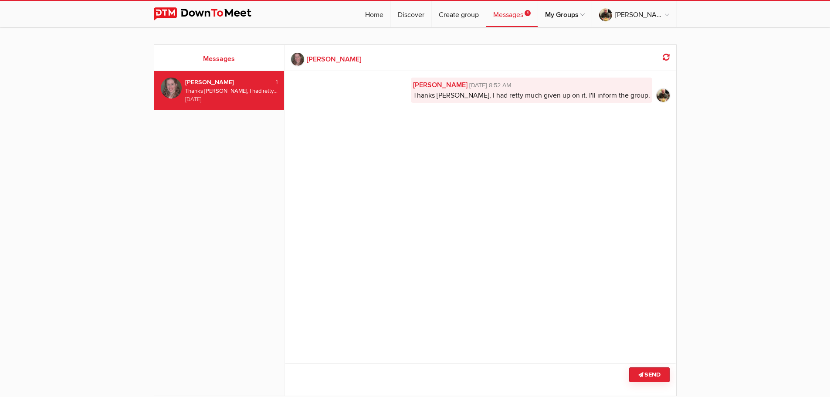
click at [218, 59] on h2 "Messages" at bounding box center [219, 59] width 117 height 10
drag, startPoint x: 218, startPoint y: 59, endPoint x: 214, endPoint y: 52, distance: 8.5
click at [214, 52] on div "Messages" at bounding box center [219, 58] width 130 height 26
click at [207, 82] on div "[PERSON_NAME]" at bounding box center [225, 83] width 80 height 10
click at [254, 78] on div "[PERSON_NAME]" at bounding box center [225, 83] width 80 height 10
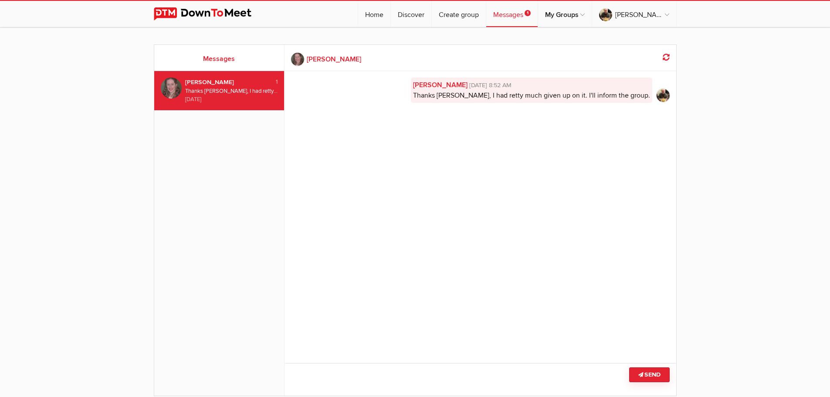
click at [512, 84] on span "[DATE] 8:52 AM" at bounding box center [490, 86] width 44 height 10
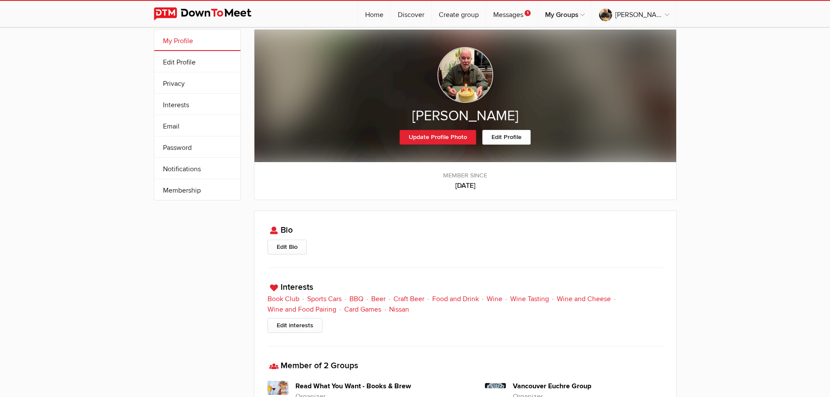
scroll to position [15, 0]
click at [180, 177] on link "Notifications" at bounding box center [197, 168] width 86 height 21
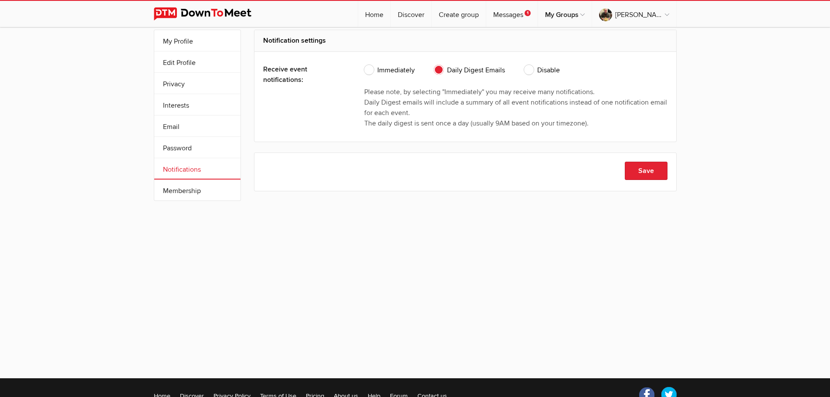
drag, startPoint x: 389, startPoint y: 92, endPoint x: 608, endPoint y: 96, distance: 218.9
click at [608, 96] on div "Please note, by selecting "Immediately" you may receive many notifications. Dai…" at bounding box center [515, 108] width 303 height 42
click at [452, 102] on div "Please note, by selecting "Immediately" you may receive many notifications. Dai…" at bounding box center [515, 108] width 303 height 42
drag, startPoint x: 393, startPoint y: 102, endPoint x: 652, endPoint y: 126, distance: 259.6
click at [652, 124] on div "Please note, by selecting "Immediately" you may receive many notifications. Dai…" at bounding box center [515, 108] width 303 height 42
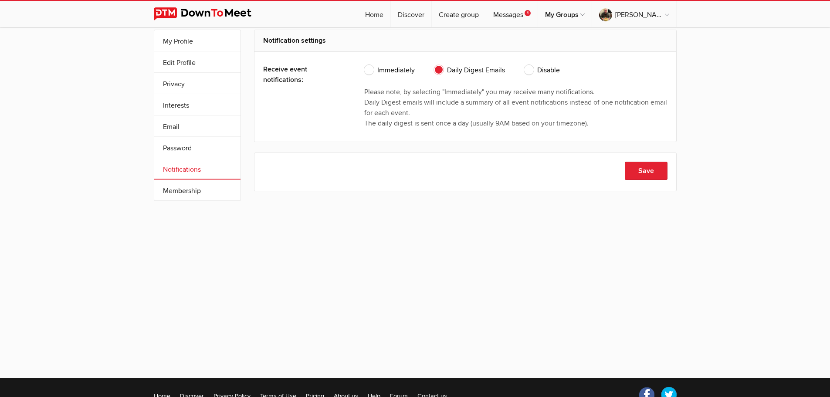
click at [640, 126] on div "Please note, by selecting "Immediately" you may receive many notifications. Dai…" at bounding box center [515, 108] width 303 height 42
click at [636, 121] on div "Please note, by selecting "Immediately" you may receive many notifications. Dai…" at bounding box center [515, 108] width 303 height 42
click at [440, 71] on span "Daily Digest Emails" at bounding box center [469, 70] width 71 height 10
click at [434, 65] on input "Daily Digest Emails" at bounding box center [434, 65] width 0 height 0
click at [439, 71] on span "Daily Digest Emails" at bounding box center [469, 70] width 71 height 10
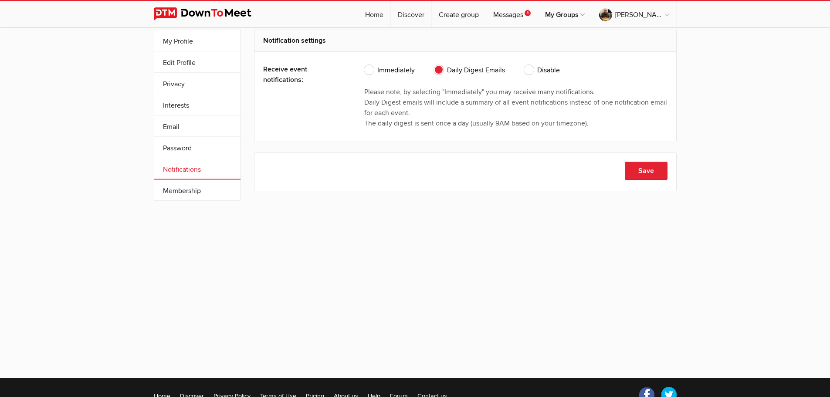
click at [434, 65] on input "Daily Digest Emails" at bounding box center [434, 65] width 0 height 0
click at [647, 91] on div "Please note, by selecting "Immediately" you may receive many notifications. Dai…" at bounding box center [515, 108] width 303 height 42
click at [181, 84] on link "Privacy" at bounding box center [197, 83] width 86 height 21
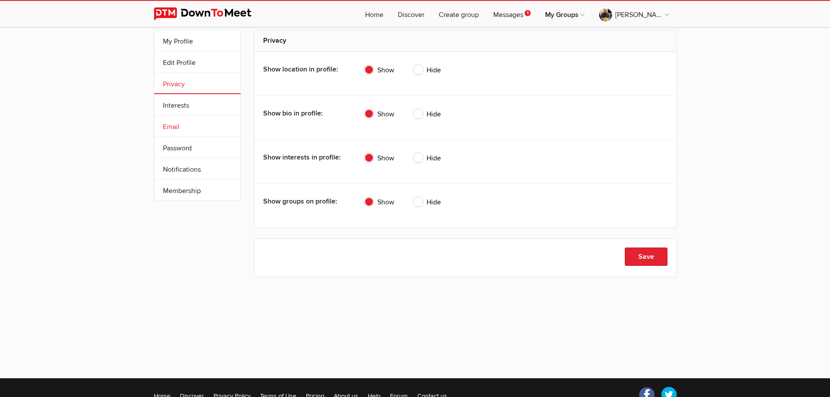
click at [177, 126] on link "Email" at bounding box center [197, 126] width 86 height 21
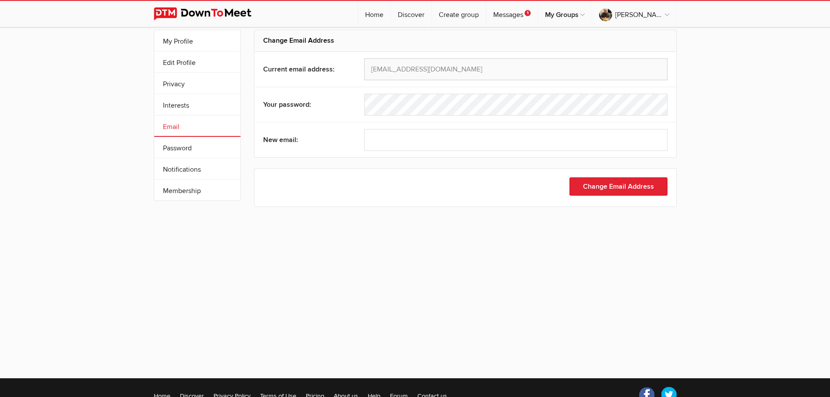
click at [789, 169] on div "My Profile Edit Profile More Privacy Interests Email Password Notifications Sub…" at bounding box center [415, 127] width 830 height 231
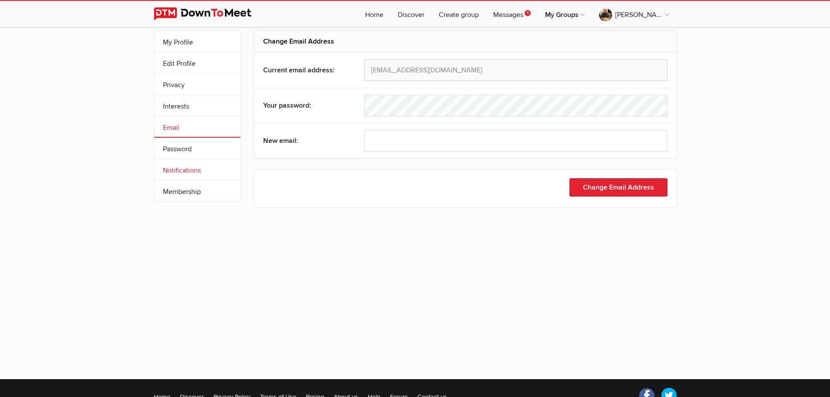
scroll to position [14, 0]
click at [524, 9] on link "Messages 1" at bounding box center [511, 14] width 51 height 26
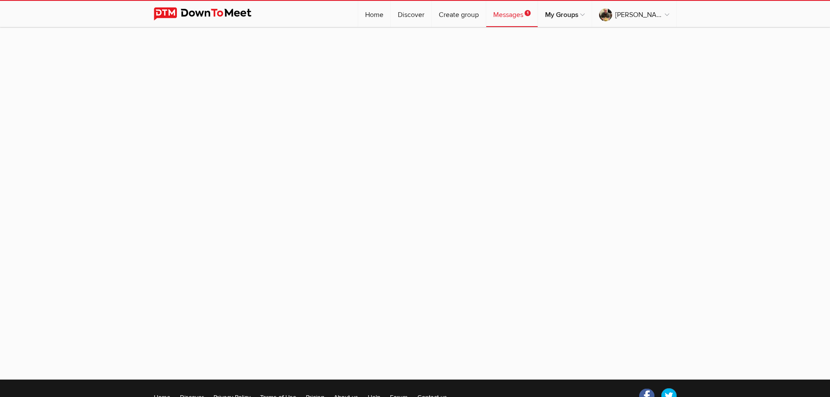
scroll to position [22, 0]
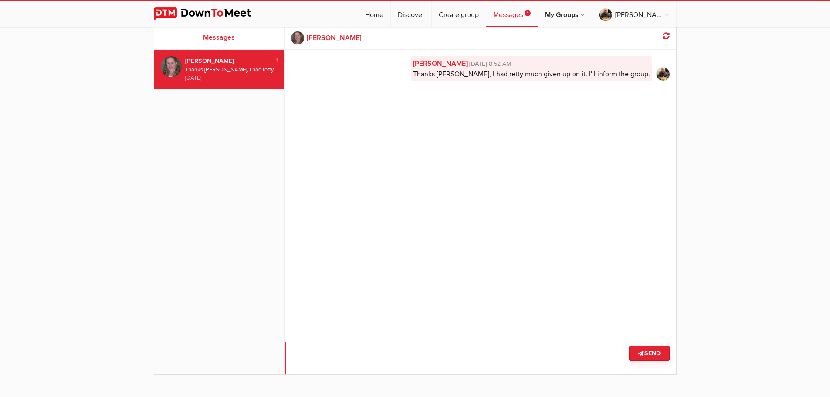
scroll to position [22, 0]
click at [383, 358] on textarea at bounding box center [481, 357] width 392 height 33
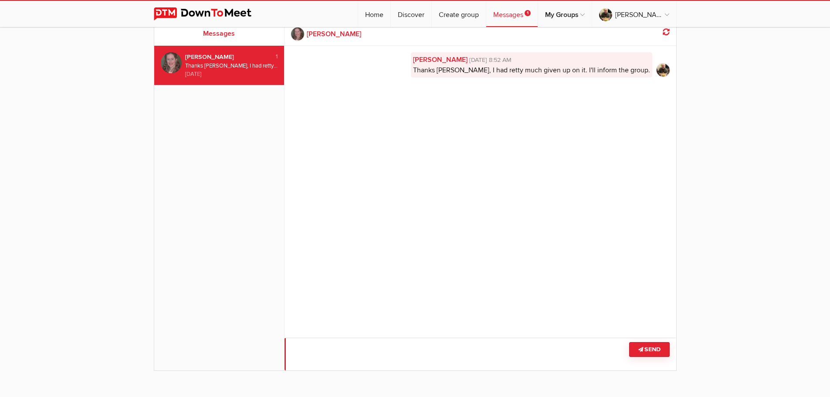
scroll to position [0, 0]
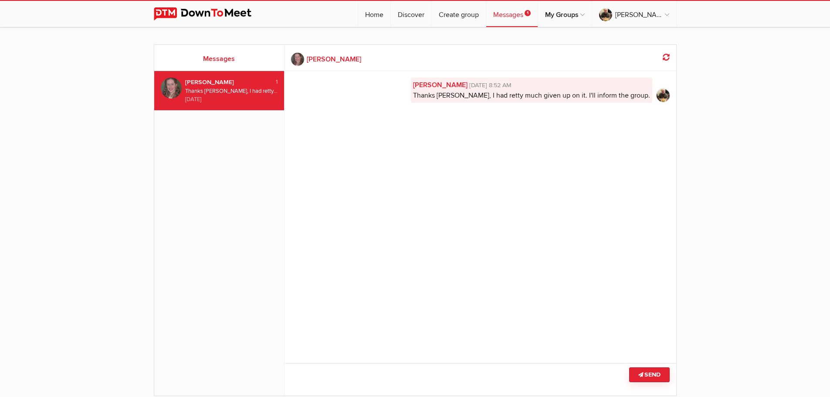
click at [664, 92] on img at bounding box center [663, 95] width 13 height 13
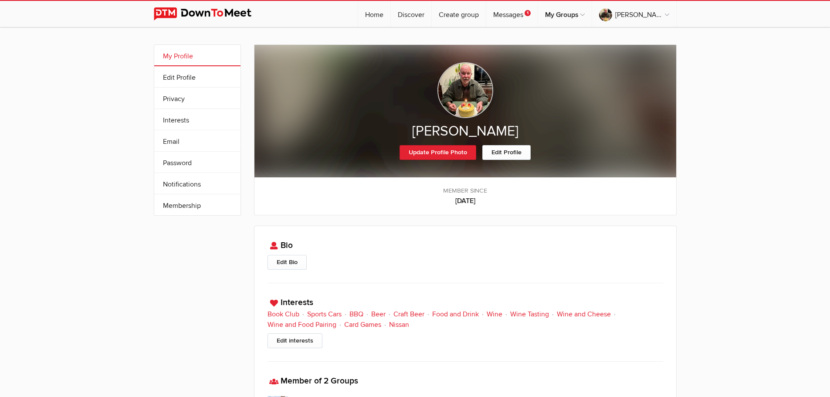
scroll to position [0, 0]
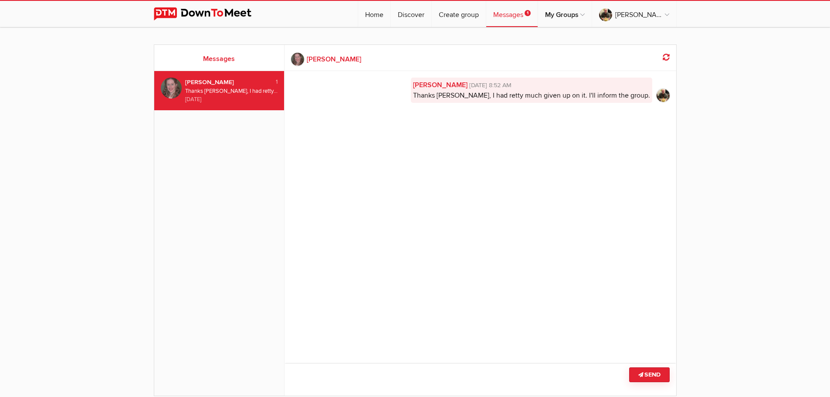
scroll to position [0, 0]
click at [323, 57] on b "[PERSON_NAME]" at bounding box center [334, 59] width 54 height 10
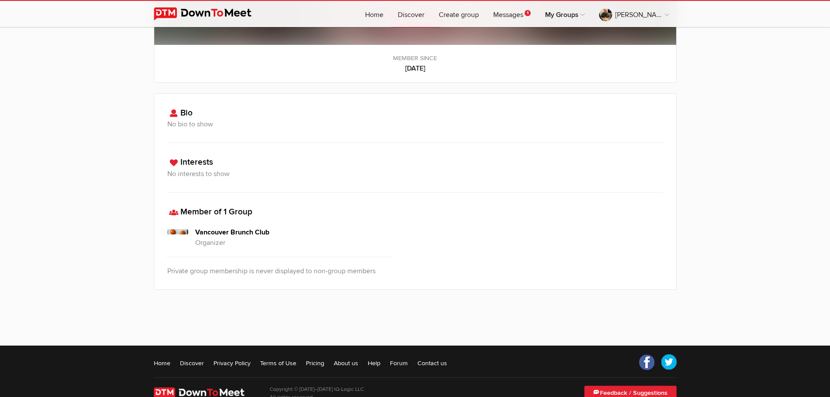
scroll to position [133, 0]
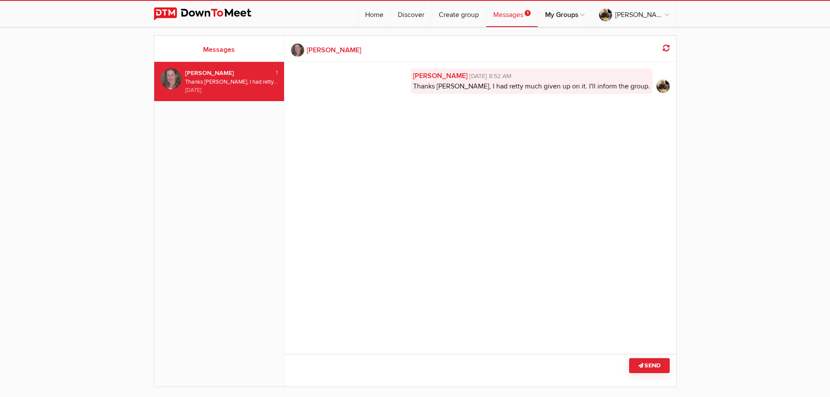
scroll to position [10, 0]
